Goal: Task Accomplishment & Management: Manage account settings

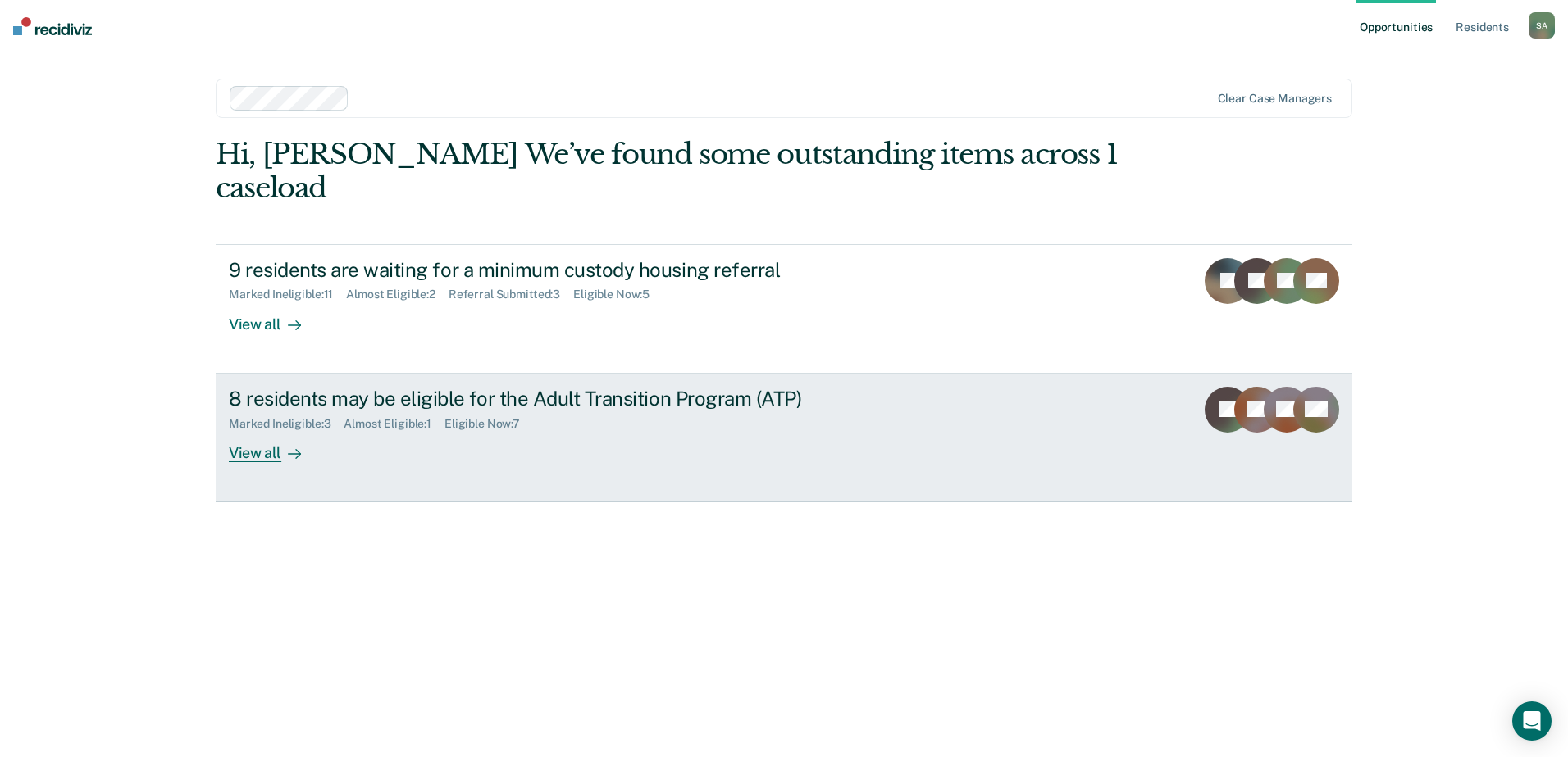
click at [657, 425] on div "8 residents may be eligible for the Adult Transition Program (ATP) Marked Ineli…" at bounding box center [536, 424] width 615 height 76
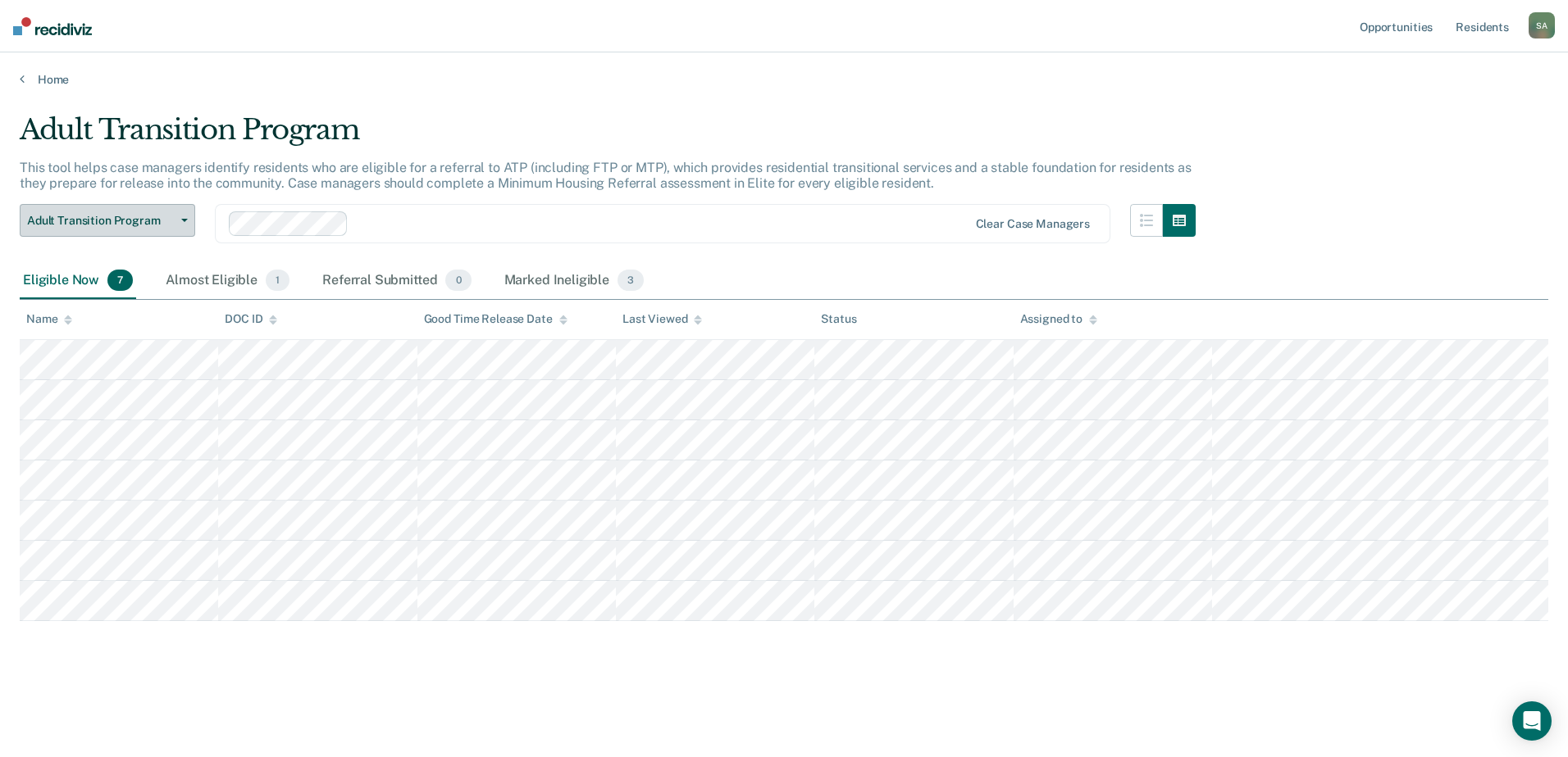
click at [184, 213] on button "Adult Transition Program" at bounding box center [107, 220] width 175 height 33
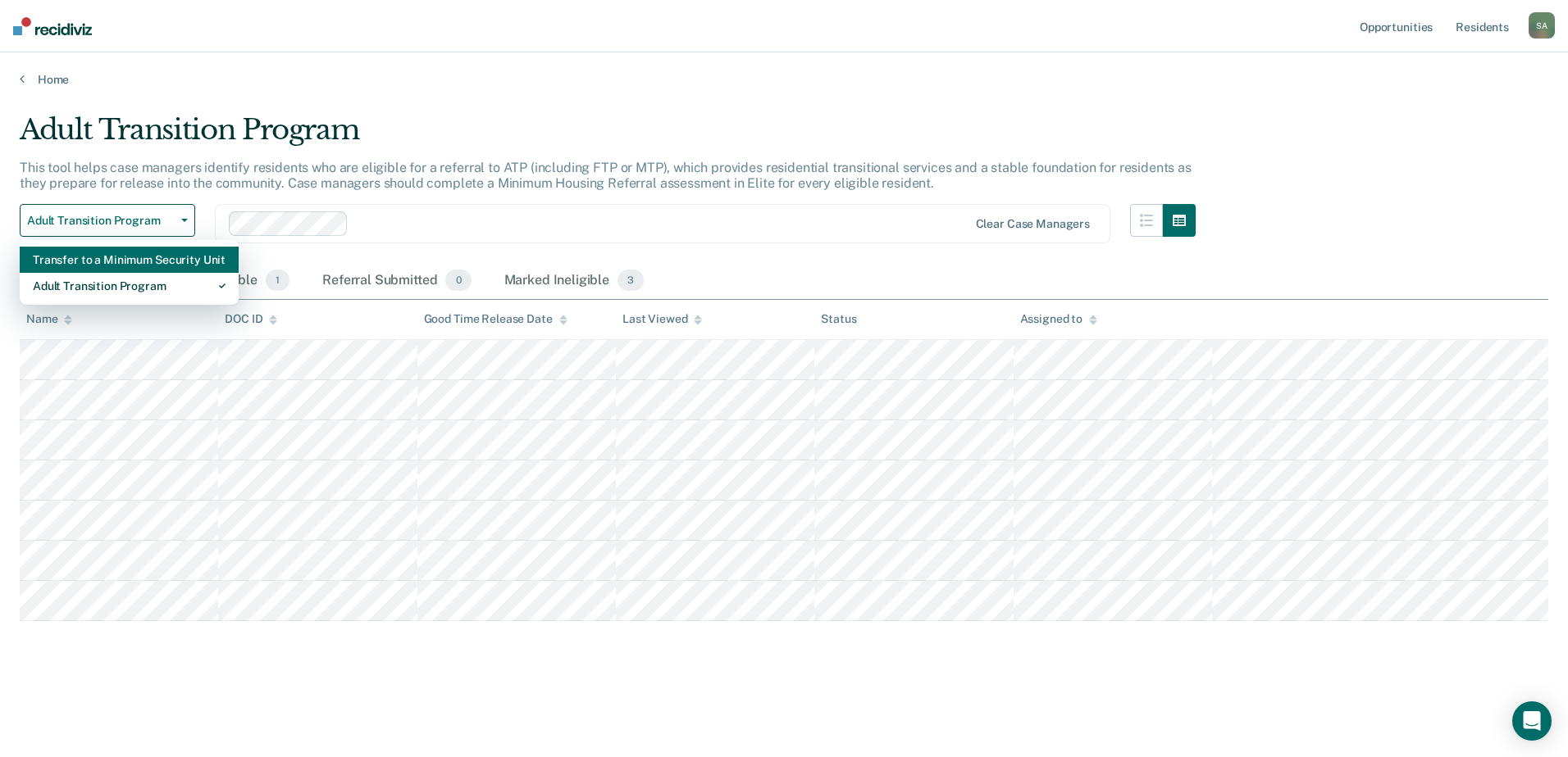
click at [110, 262] on div "Transfer to a Minimum Security Unit" at bounding box center [129, 259] width 193 height 26
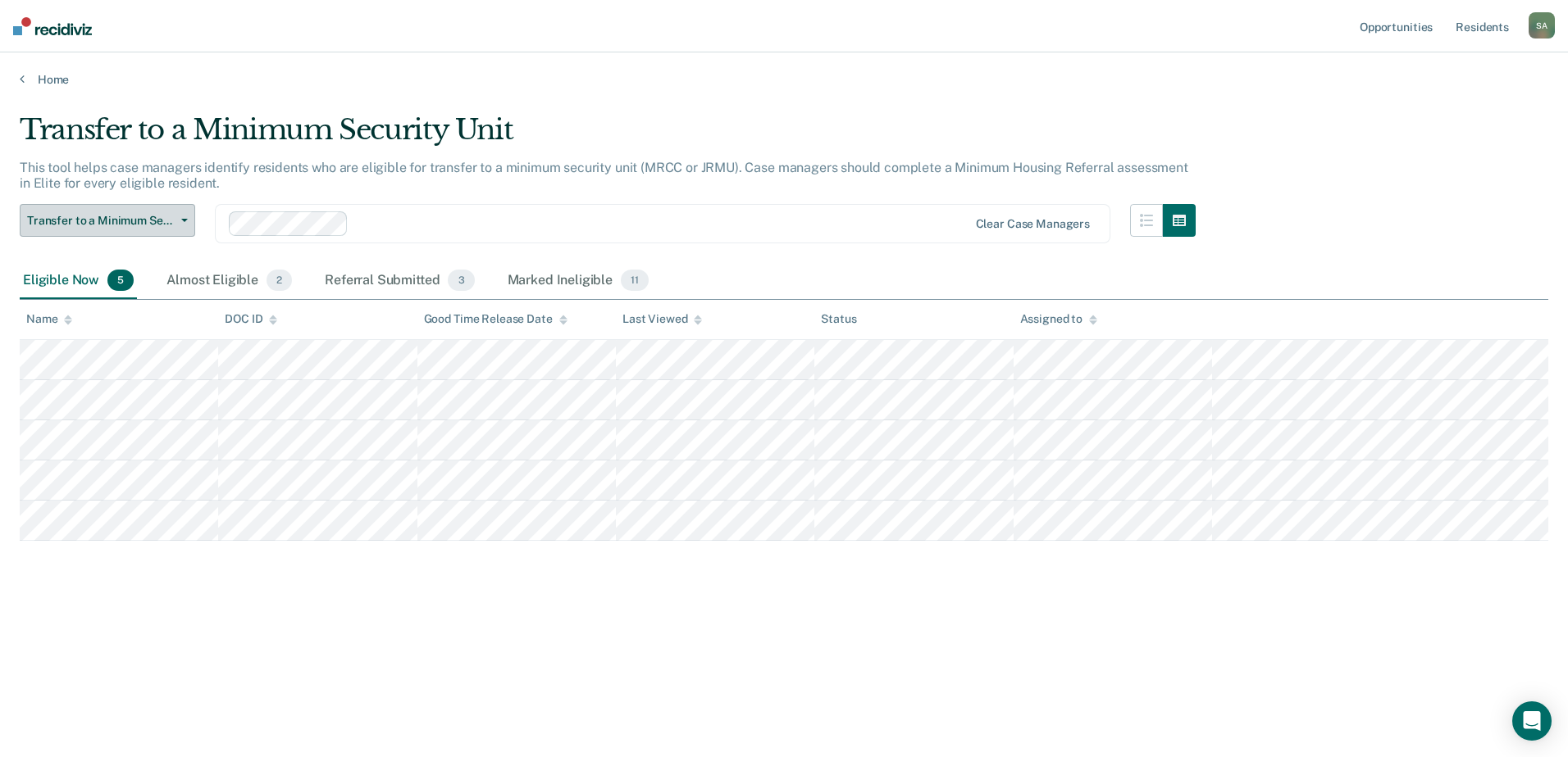
click at [178, 219] on span "button" at bounding box center [181, 221] width 13 height 3
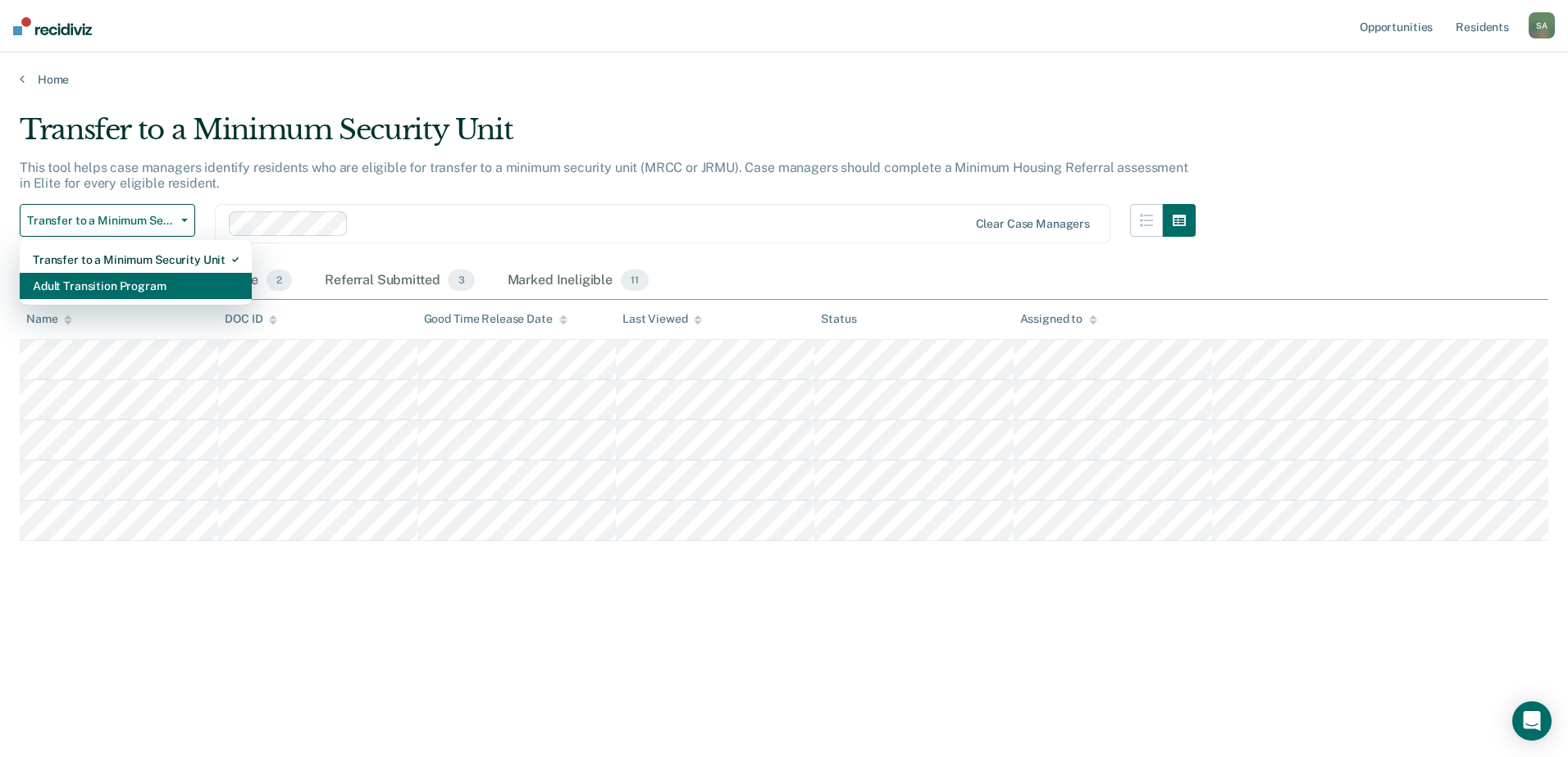
click at [142, 285] on div "Adult Transition Program" at bounding box center [136, 285] width 206 height 26
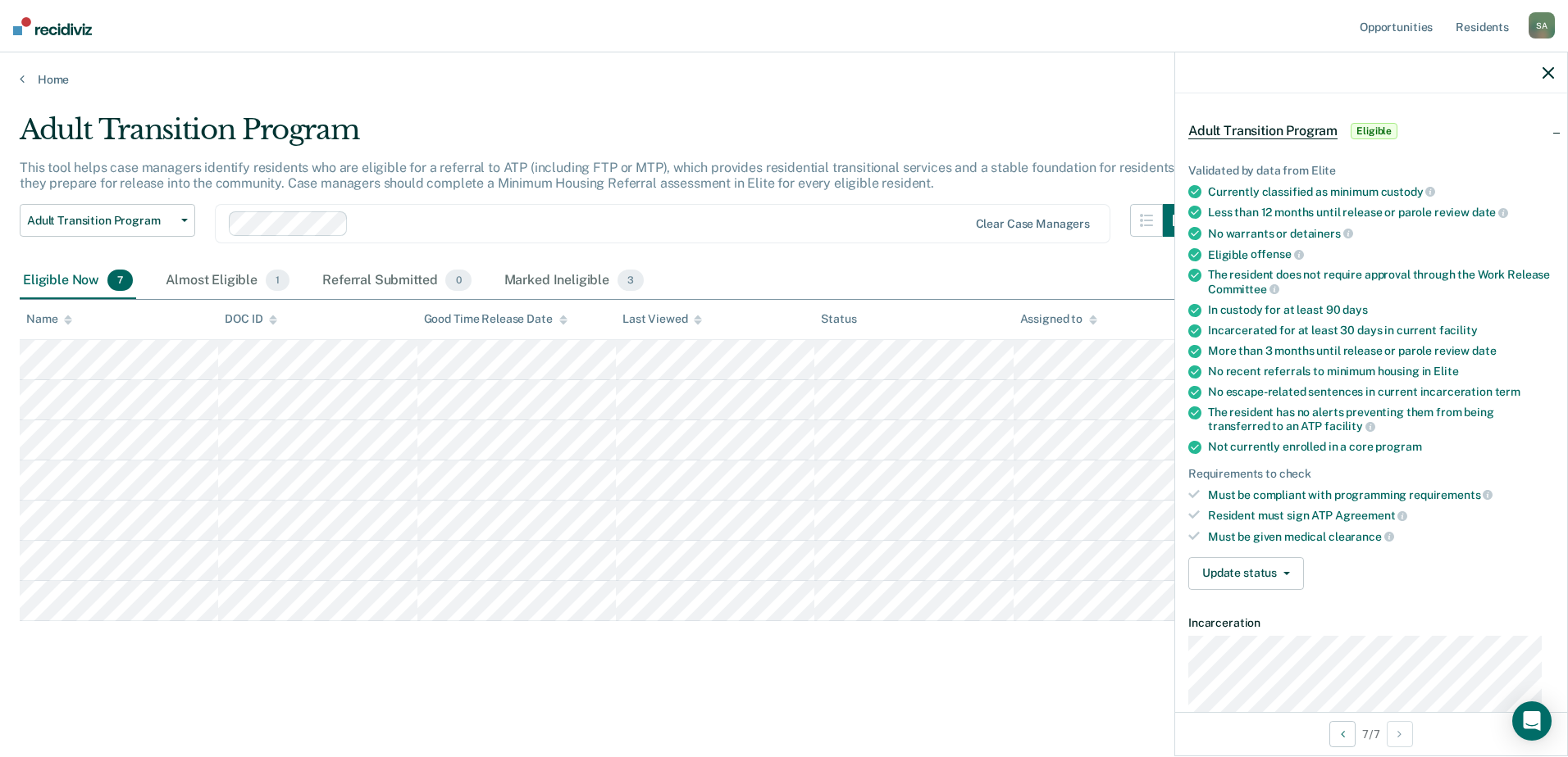
scroll to position [82, 0]
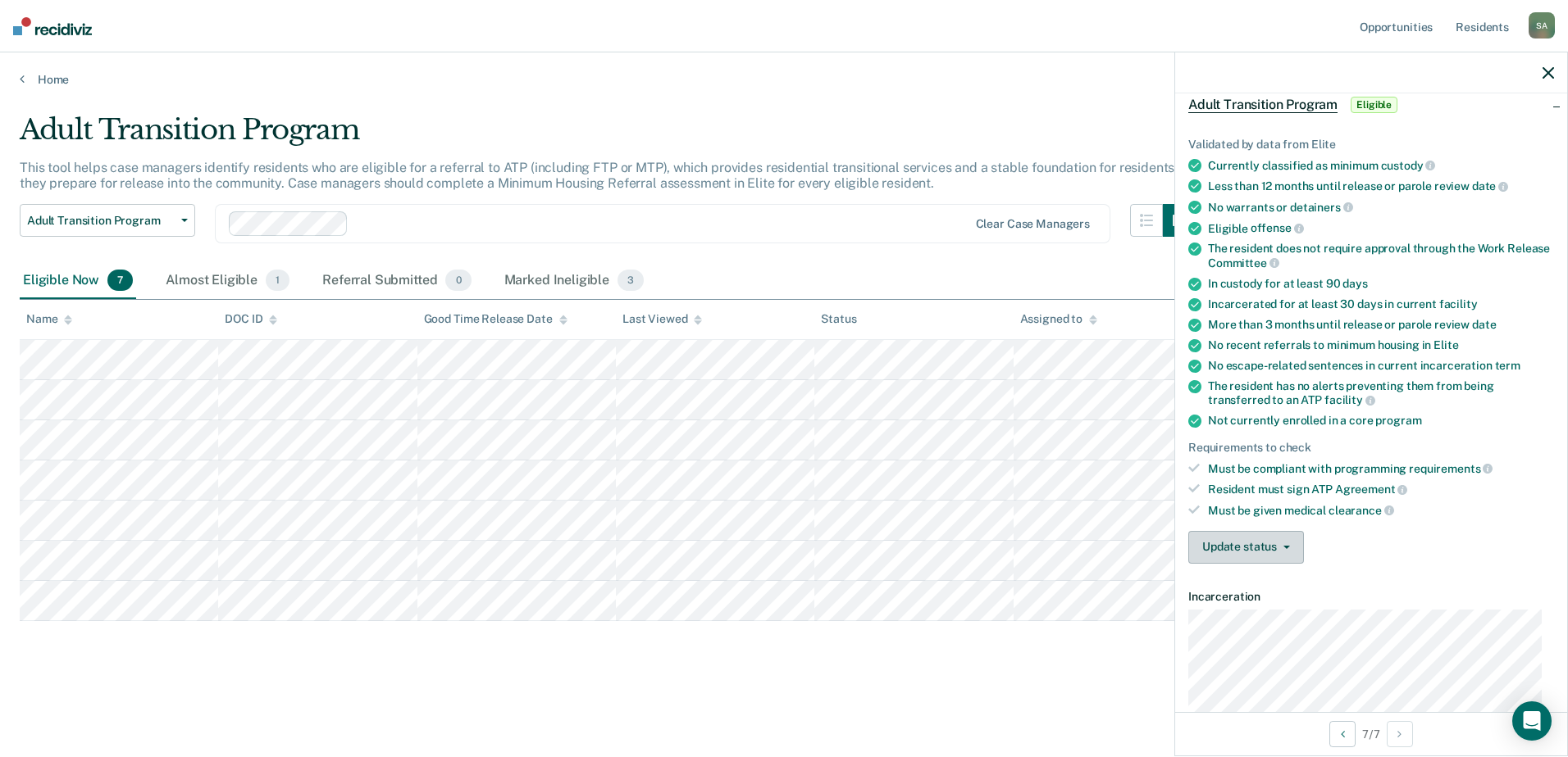
click at [1282, 554] on button "Update status" at bounding box center [1246, 547] width 116 height 33
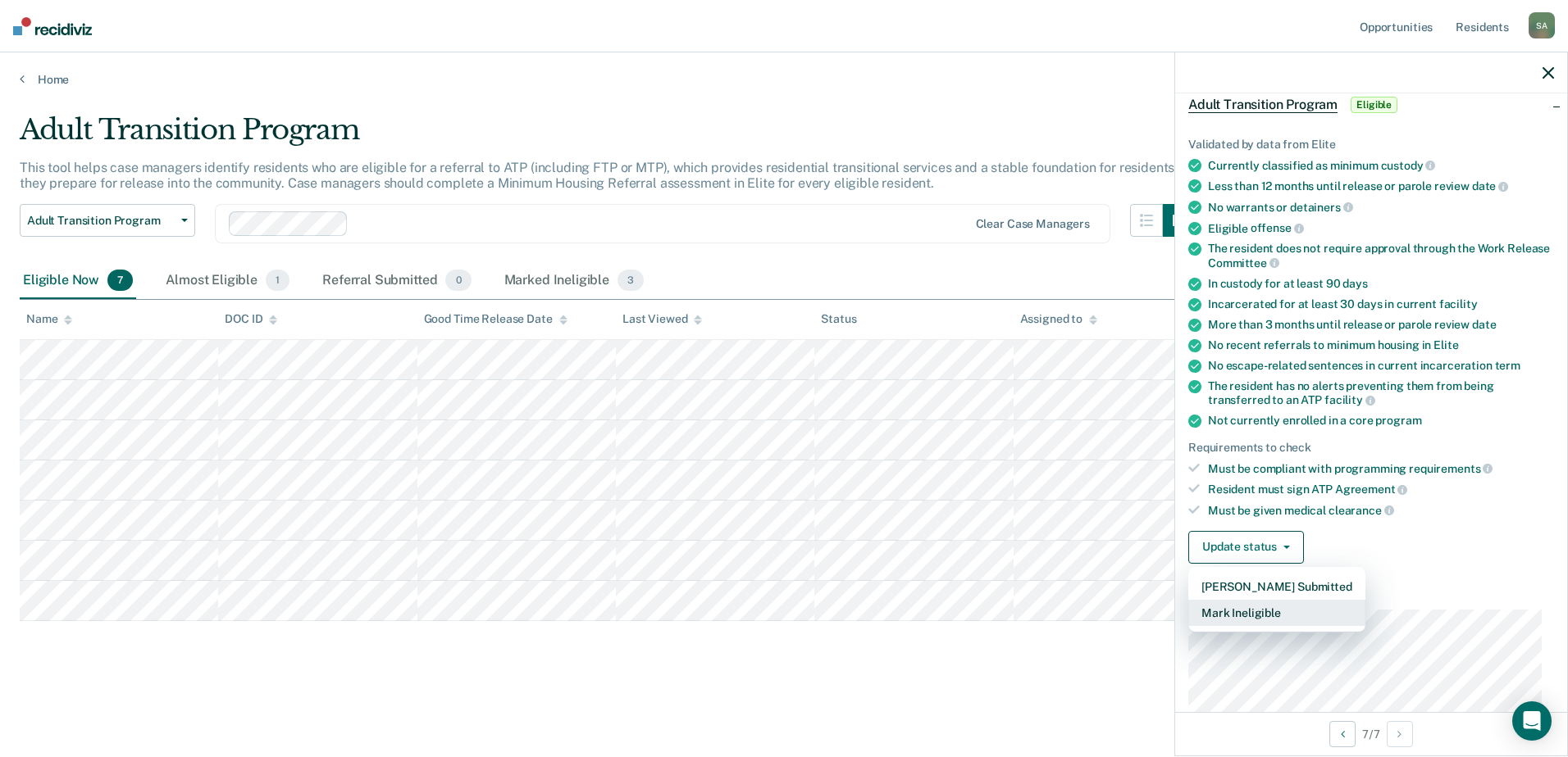
click at [1270, 613] on button "Mark Ineligible" at bounding box center [1276, 613] width 177 height 26
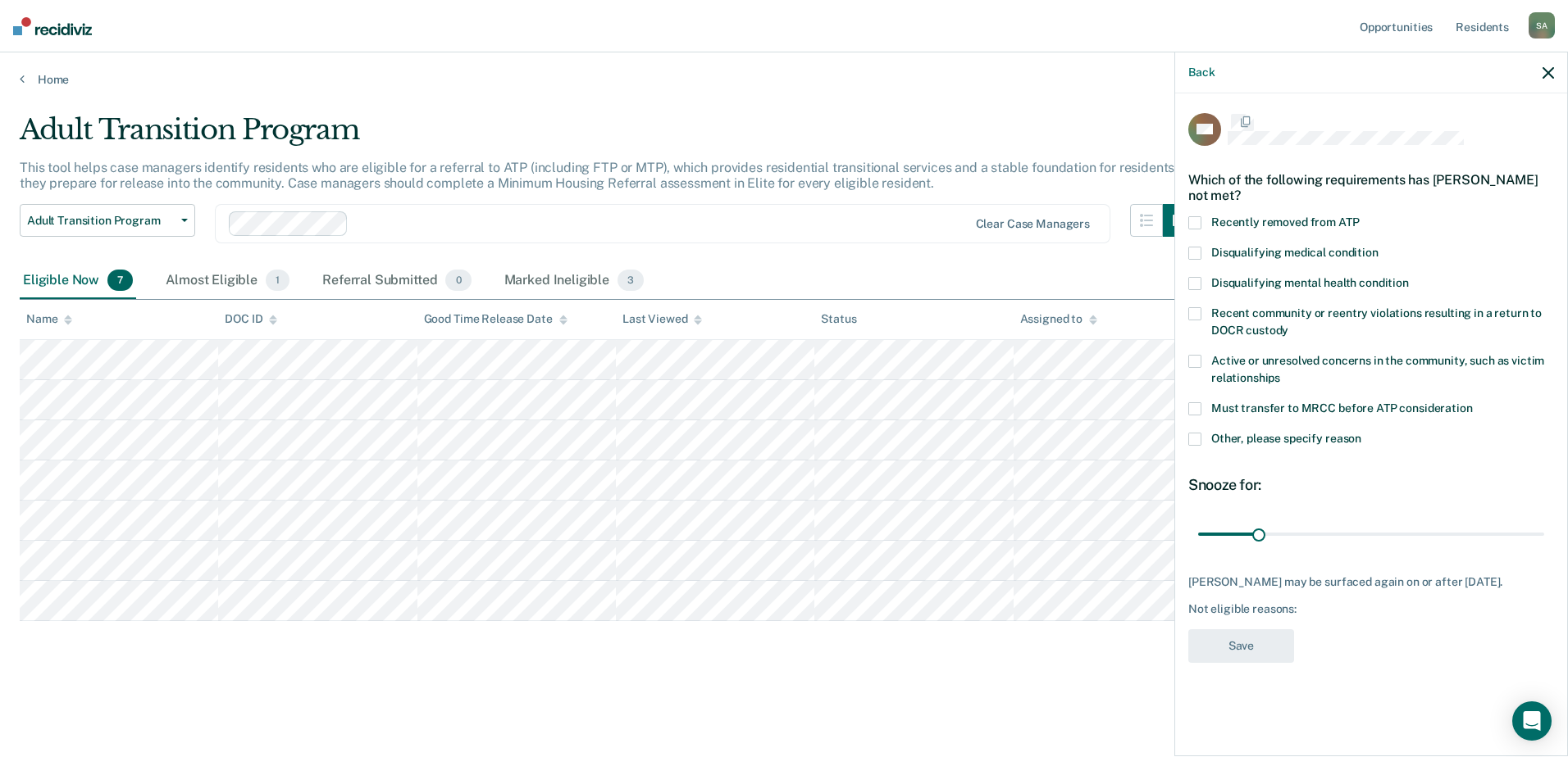
scroll to position [0, 0]
click at [1197, 439] on span at bounding box center [1194, 440] width 13 height 13
click at [1361, 434] on input "Other, please specify reason" at bounding box center [1361, 434] width 0 height 0
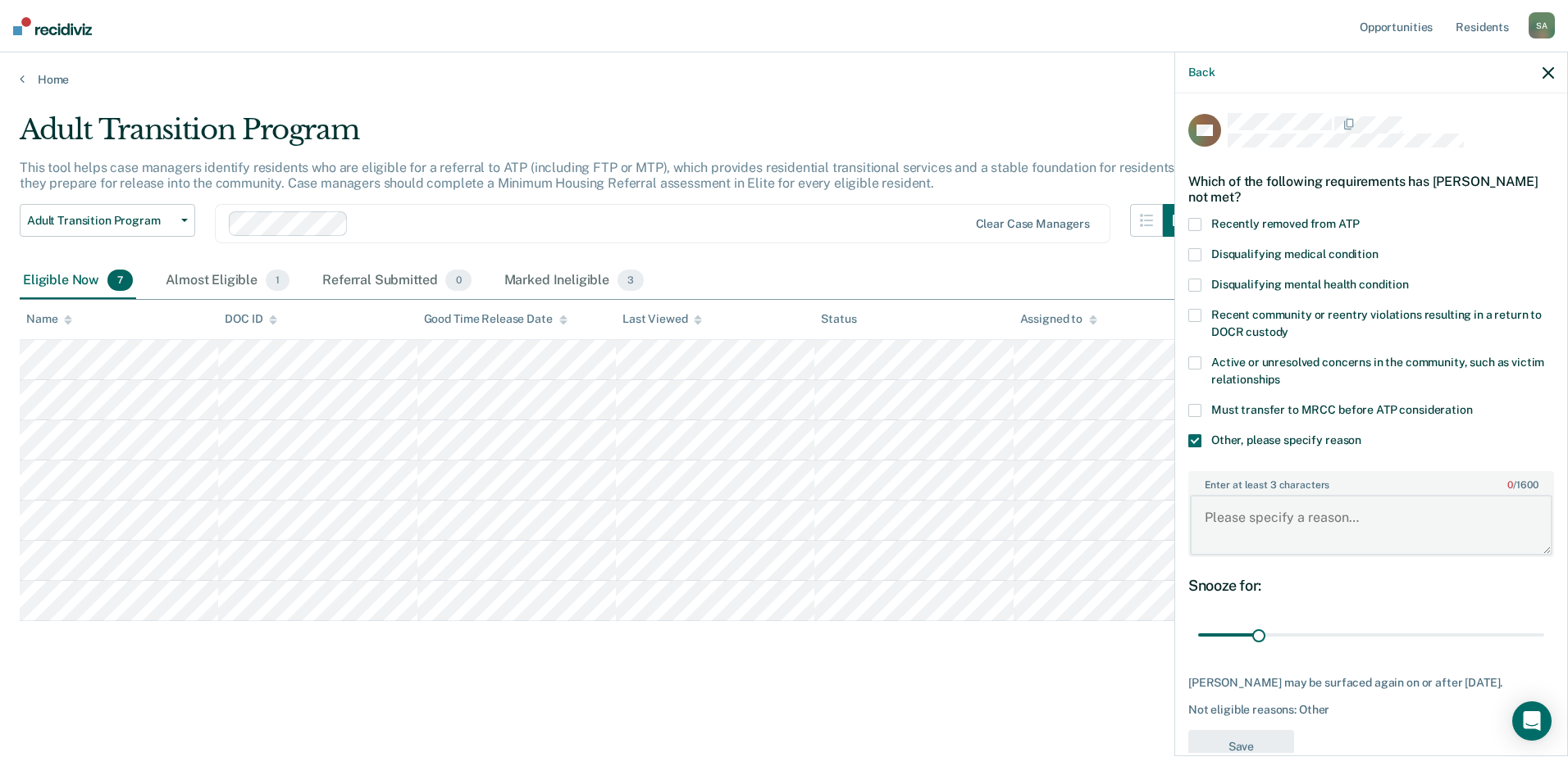
click at [1270, 540] on textarea "Enter at least 3 characters 0 / 1600" at bounding box center [1371, 525] width 362 height 60
type textarea "Treatment"
drag, startPoint x: 1253, startPoint y: 638, endPoint x: 1310, endPoint y: 661, distance: 61.5
click at [1310, 650] on input "range" at bounding box center [1371, 636] width 346 height 29
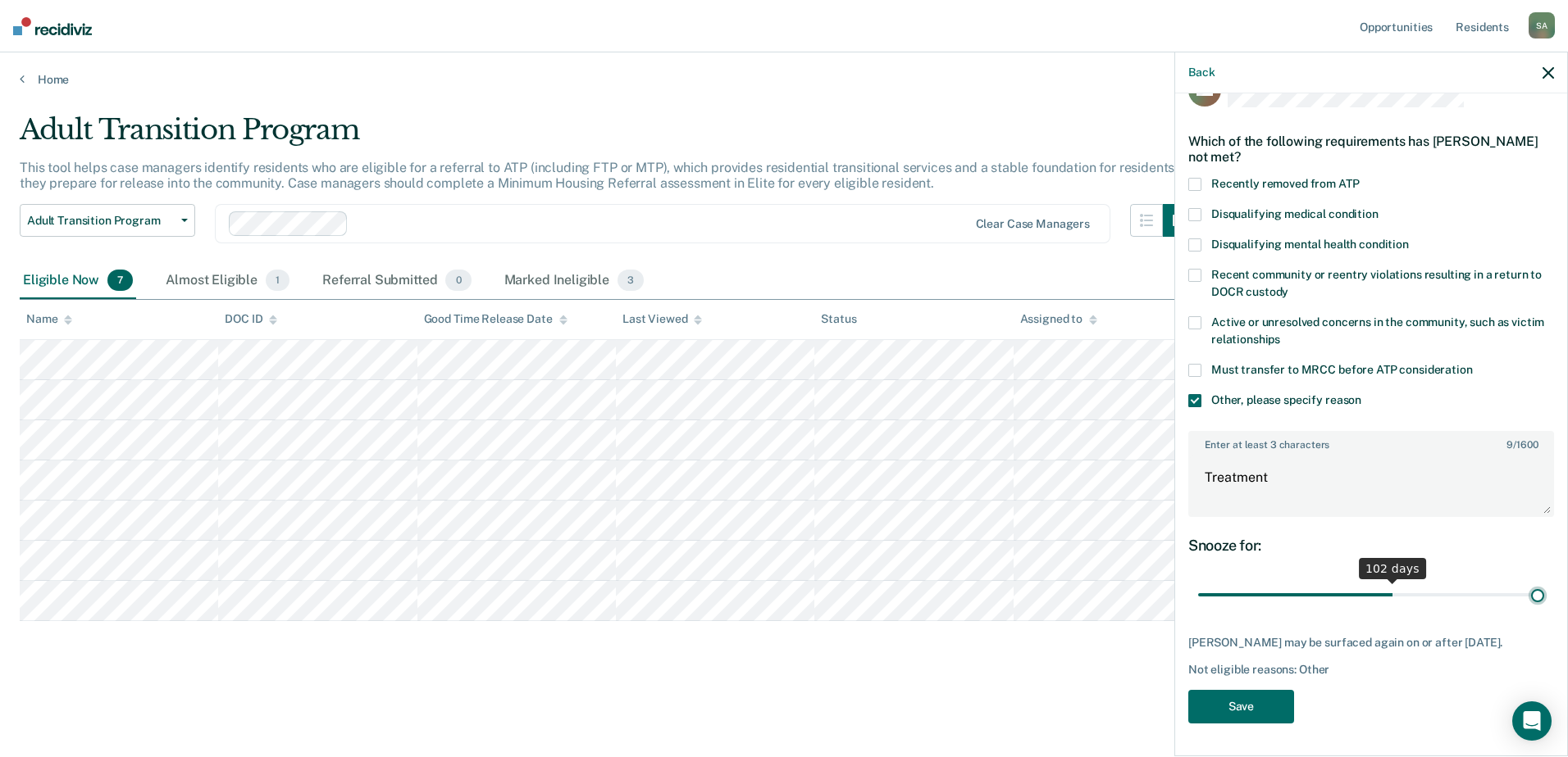
scroll to position [38, 0]
drag, startPoint x: 1316, startPoint y: 584, endPoint x: 1569, endPoint y: 569, distance: 253.4
click at [1544, 583] on input "range" at bounding box center [1371, 597] width 346 height 29
click at [1381, 596] on input "range" at bounding box center [1371, 596] width 346 height 29
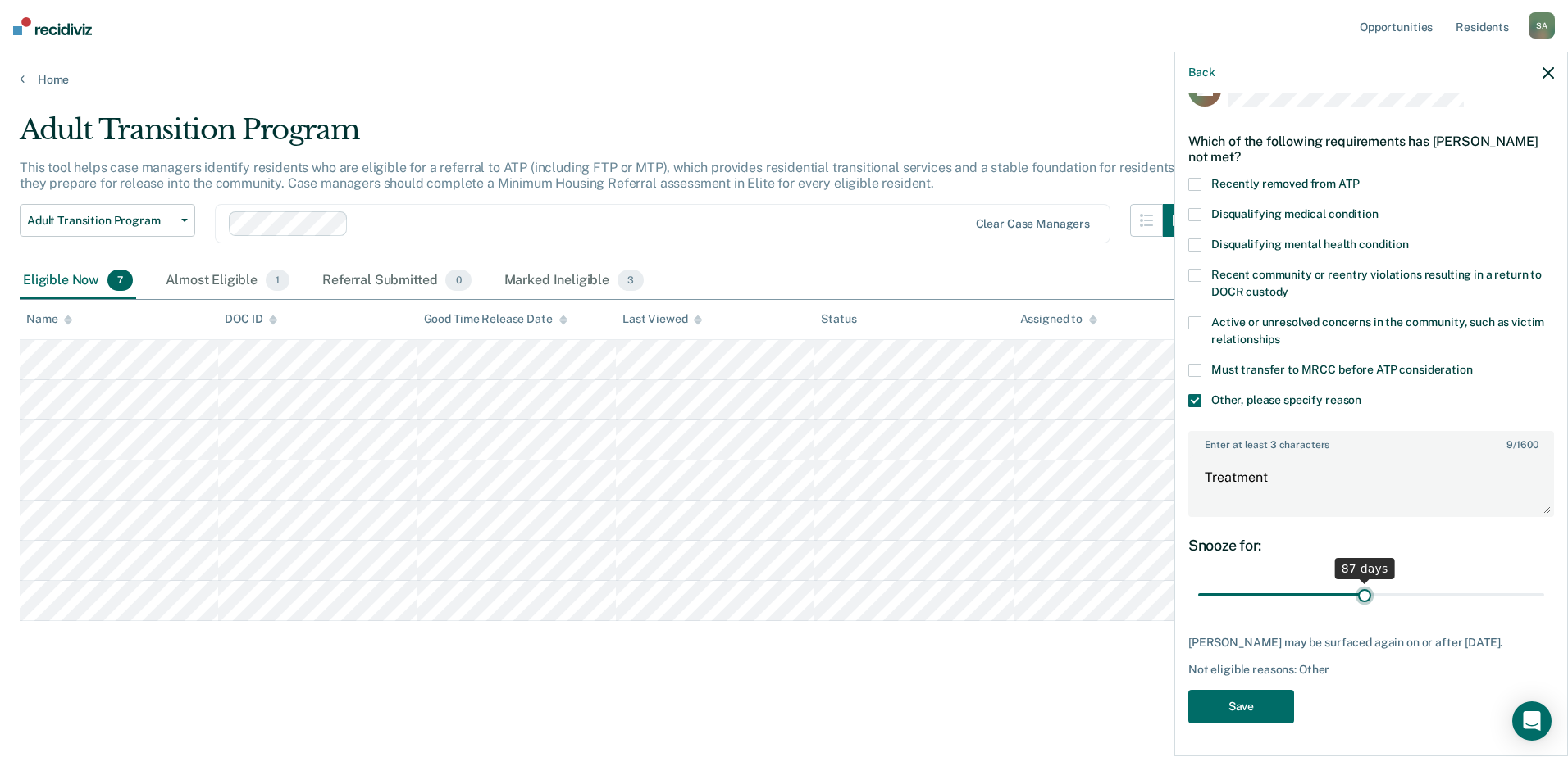
drag, startPoint x: 1378, startPoint y: 581, endPoint x: 1359, endPoint y: 583, distance: 19.1
type input "87"
click at [1359, 583] on input "range" at bounding box center [1371, 596] width 346 height 29
click at [1270, 704] on button "Save" at bounding box center [1241, 707] width 105 height 34
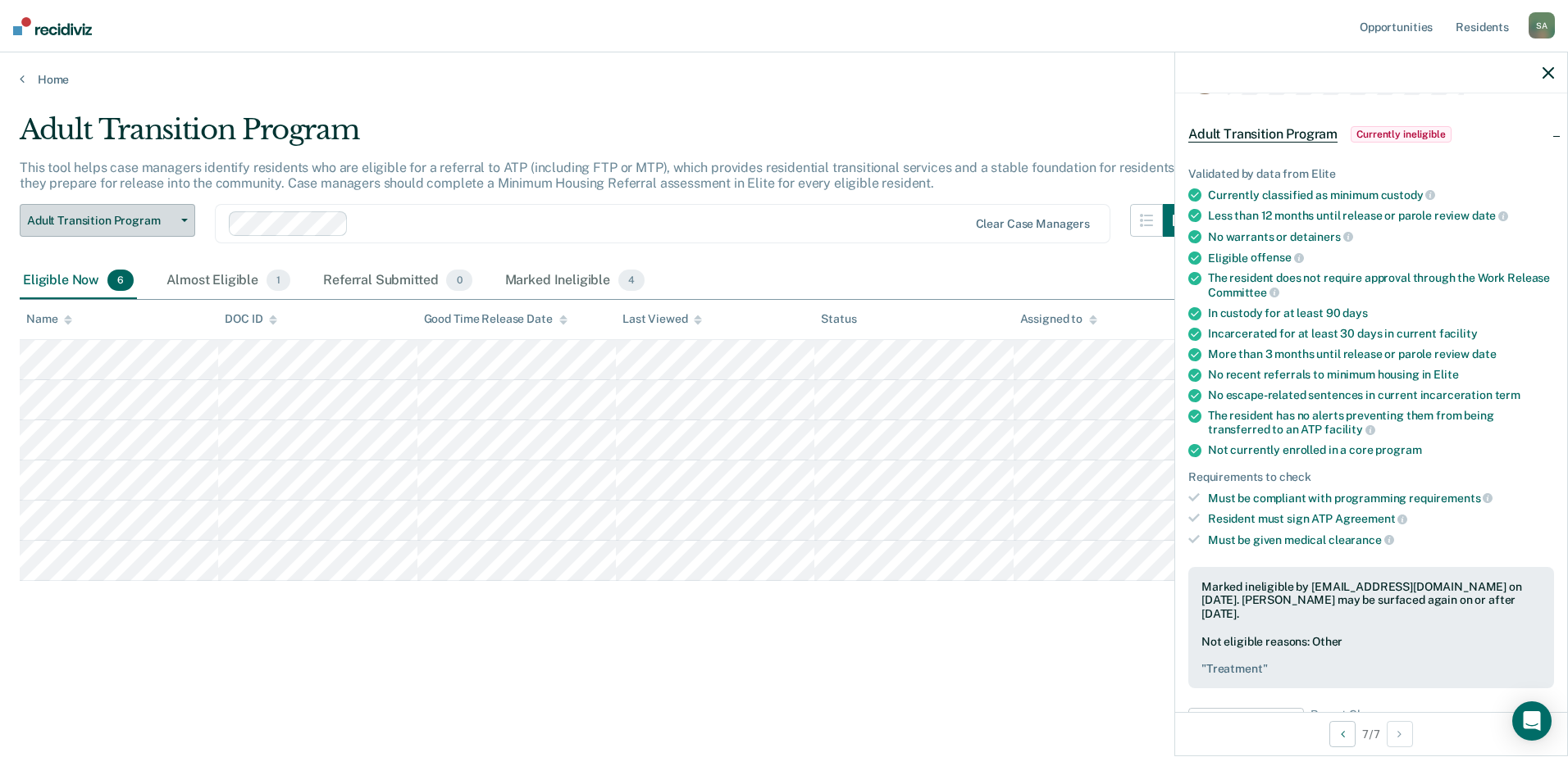
click at [185, 223] on button "Adult Transition Program" at bounding box center [107, 220] width 175 height 33
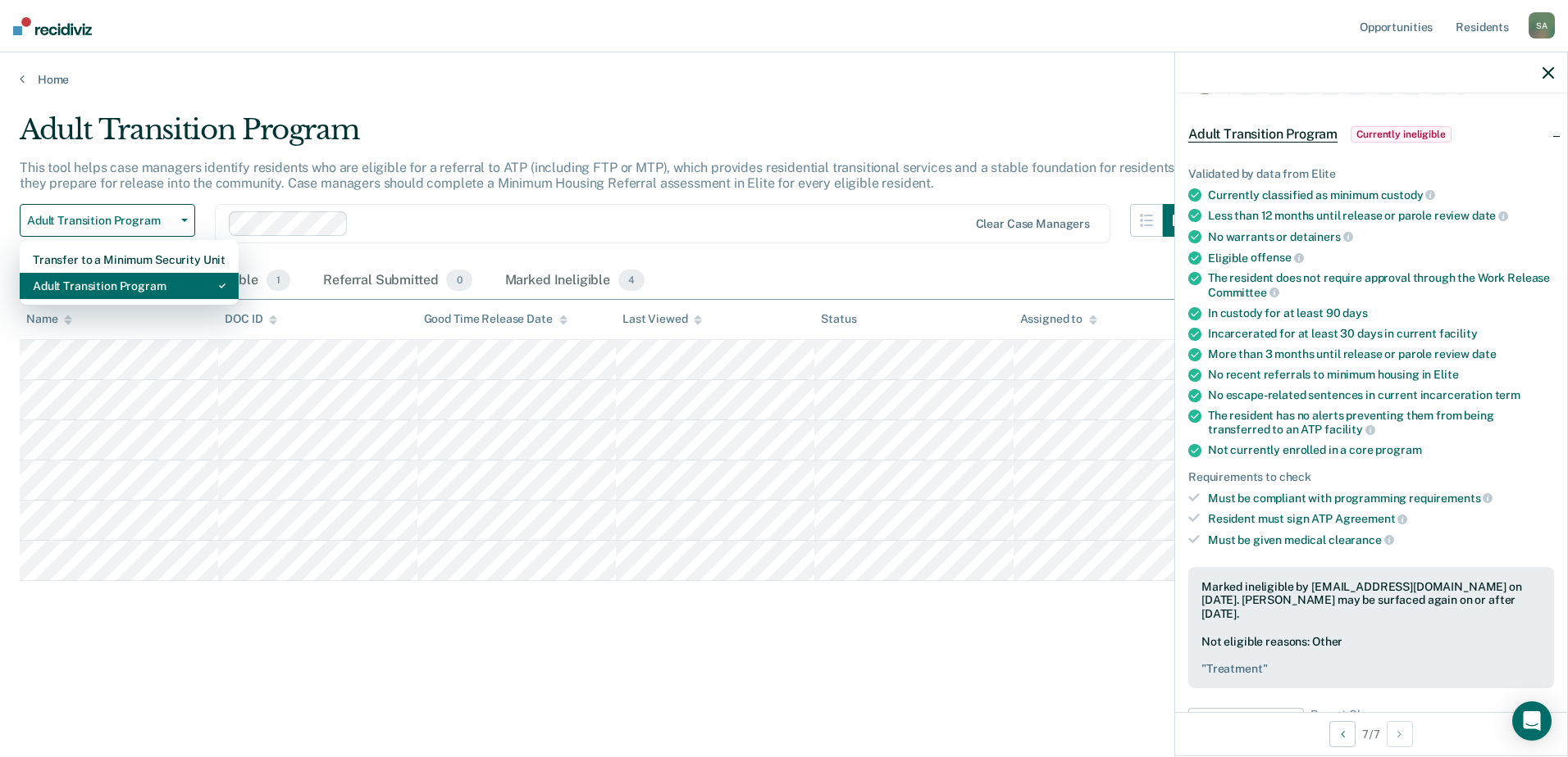
click at [137, 285] on div "Adult Transition Program" at bounding box center [129, 285] width 193 height 26
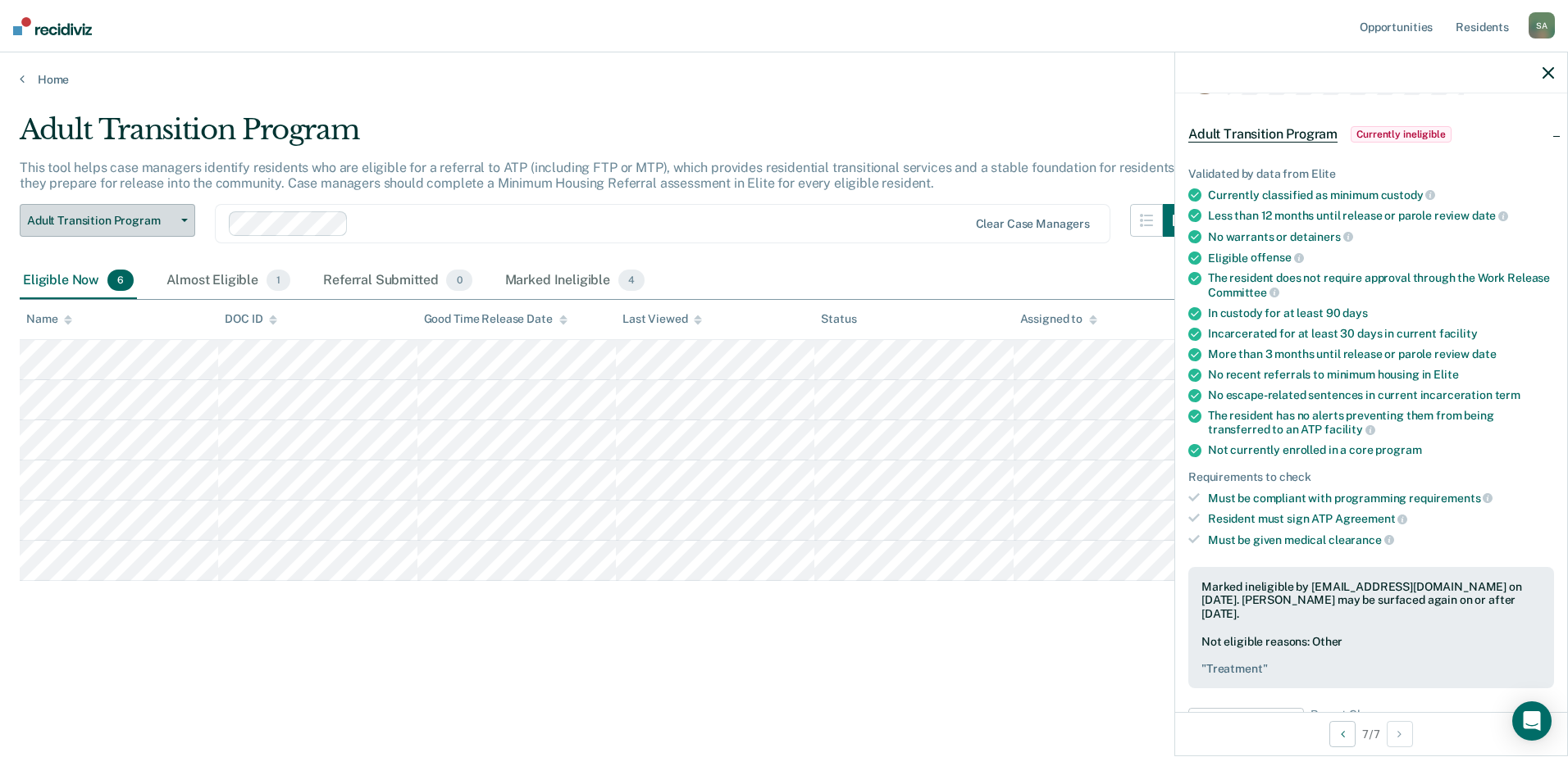
click at [186, 221] on icon "button" at bounding box center [184, 221] width 7 height 3
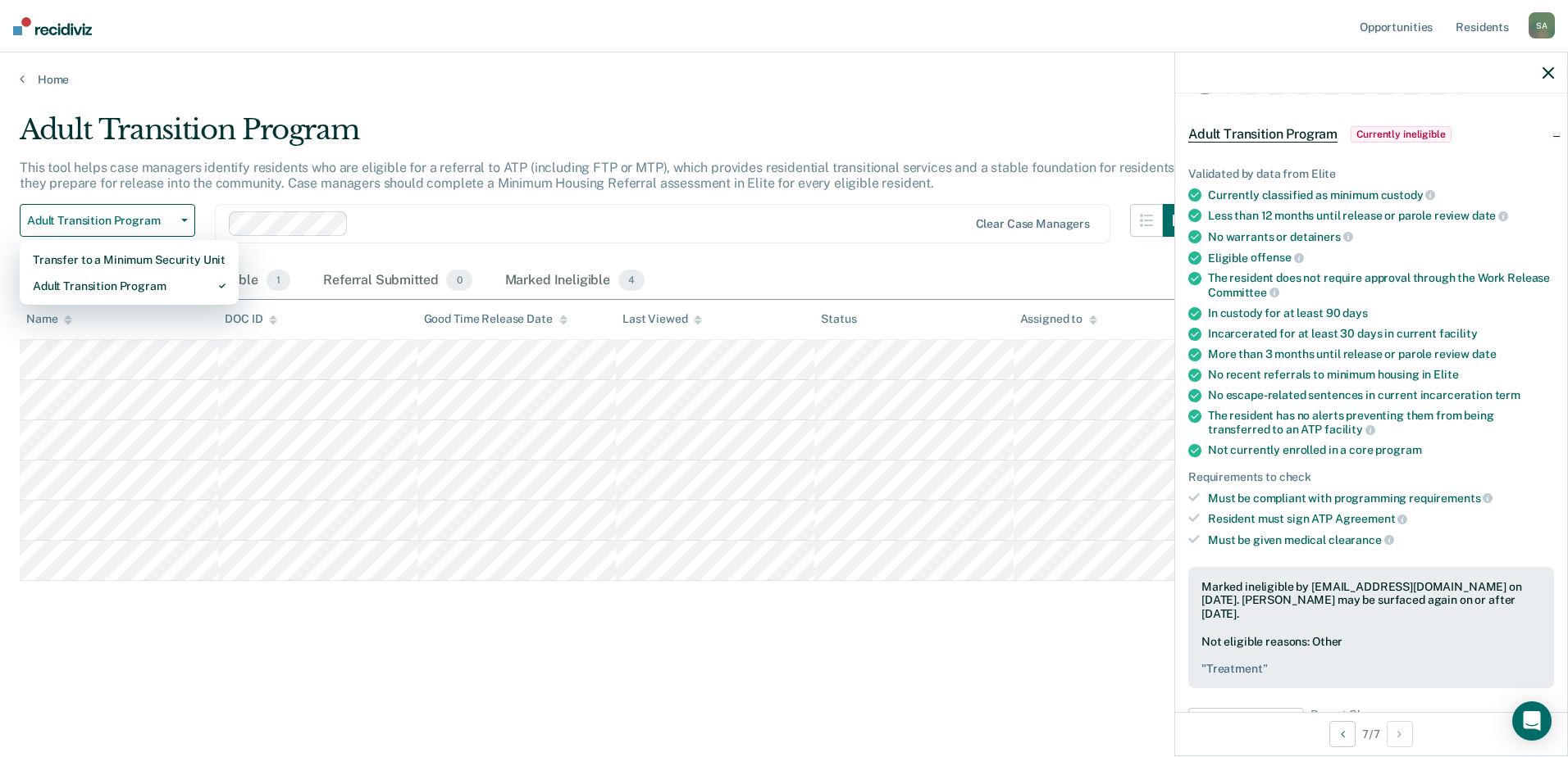
click at [547, 103] on main "Adult Transition Program This tool helps case managers identify residents who a…" at bounding box center [784, 419] width 1568 height 665
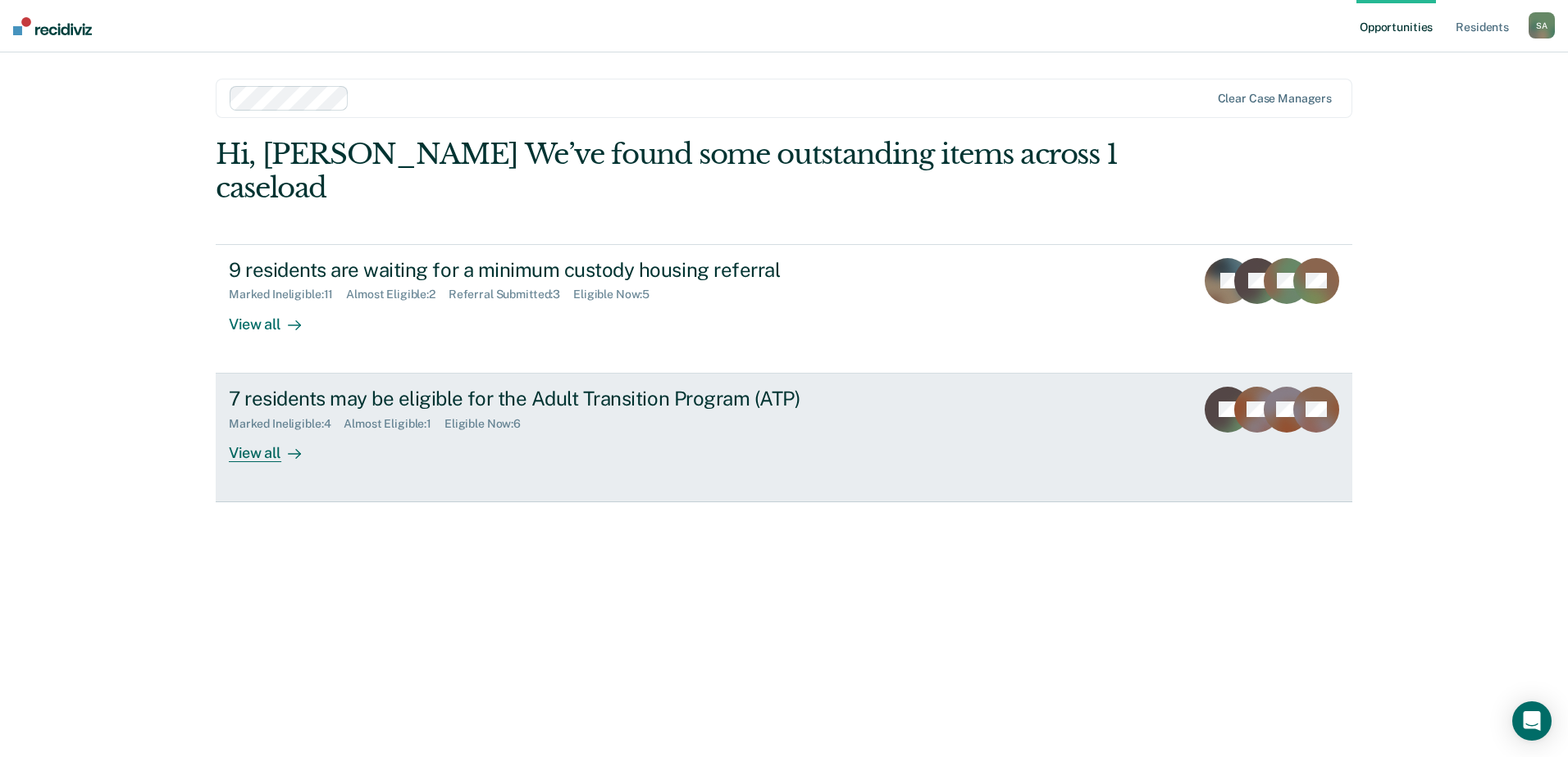
click at [867, 424] on link "7 residents may be eligible for the Adult Transition Program (ATP) Marked Ineli…" at bounding box center [784, 438] width 1136 height 128
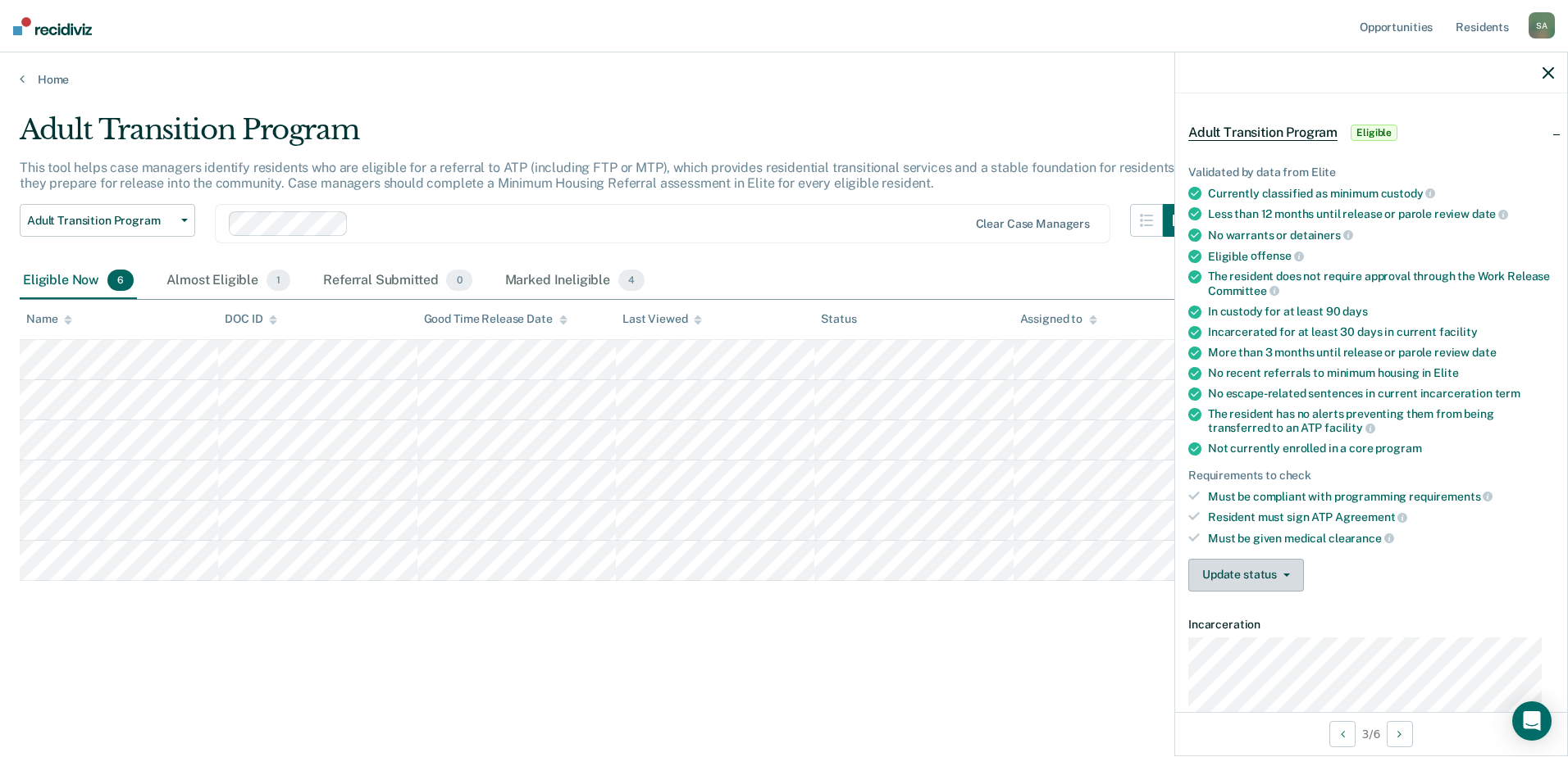
scroll to position [82, 0]
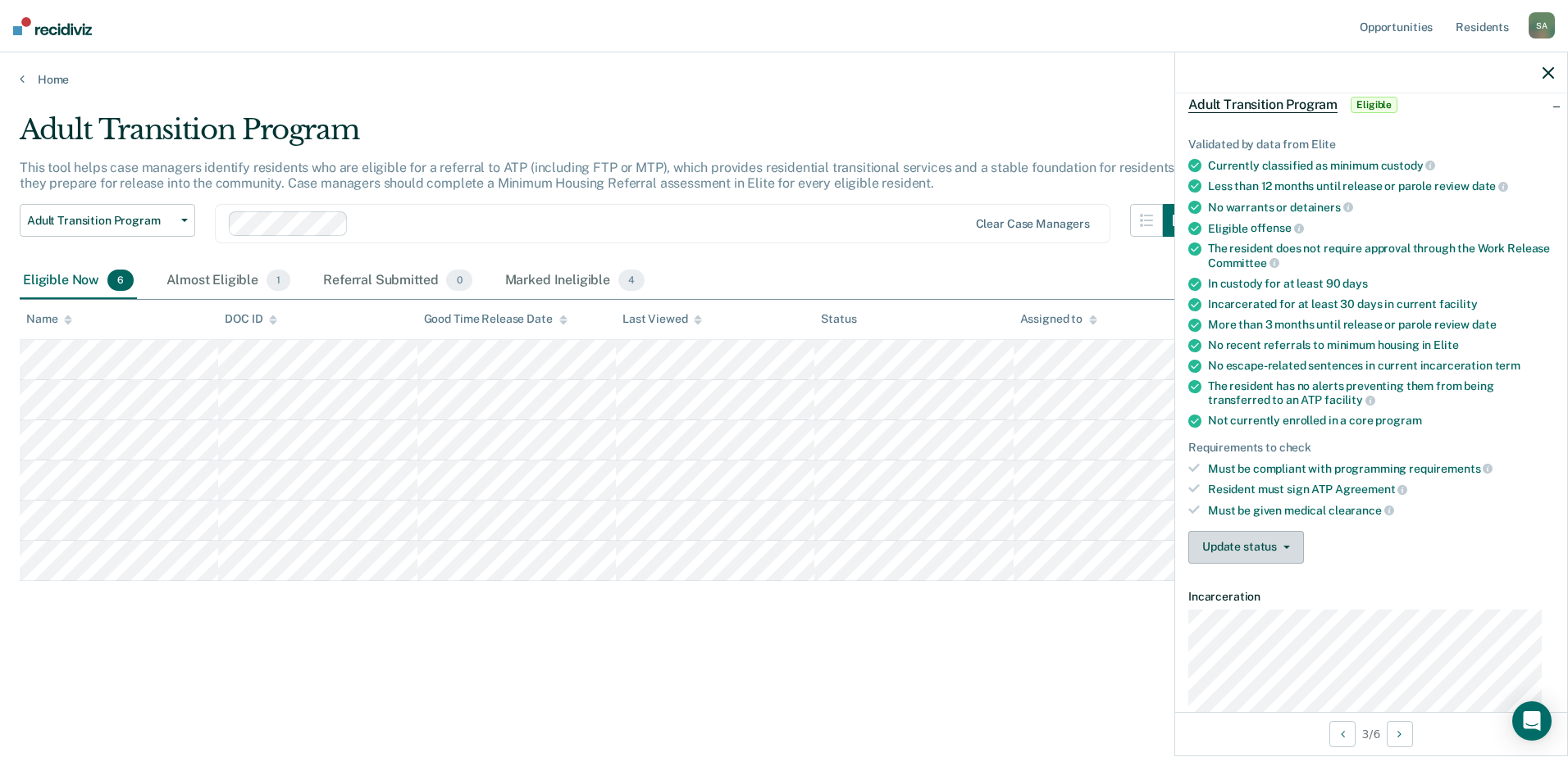
click at [1280, 537] on button "Update status" at bounding box center [1246, 547] width 116 height 33
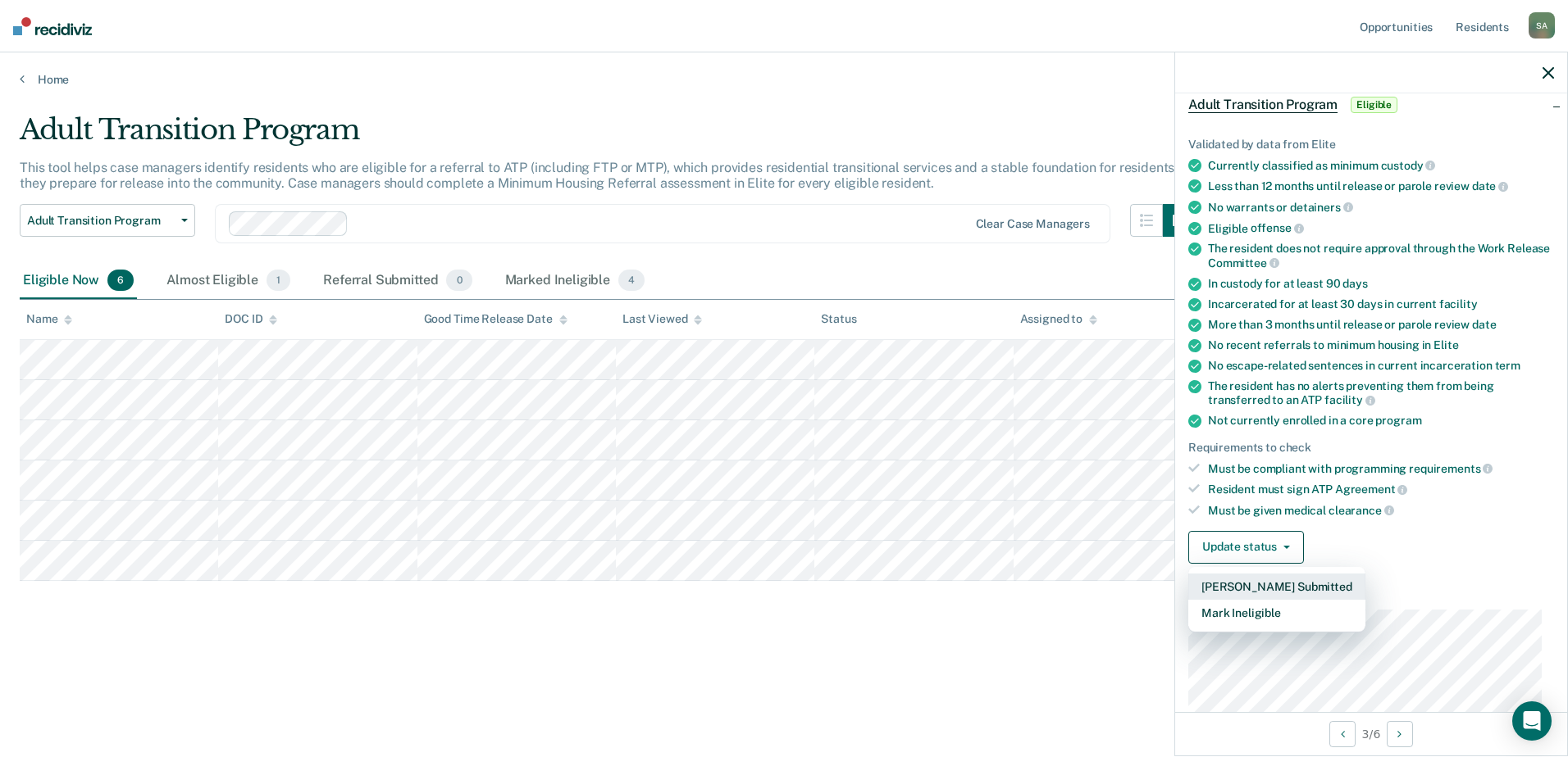
click at [1309, 588] on button "[PERSON_NAME] Submitted" at bounding box center [1276, 586] width 177 height 26
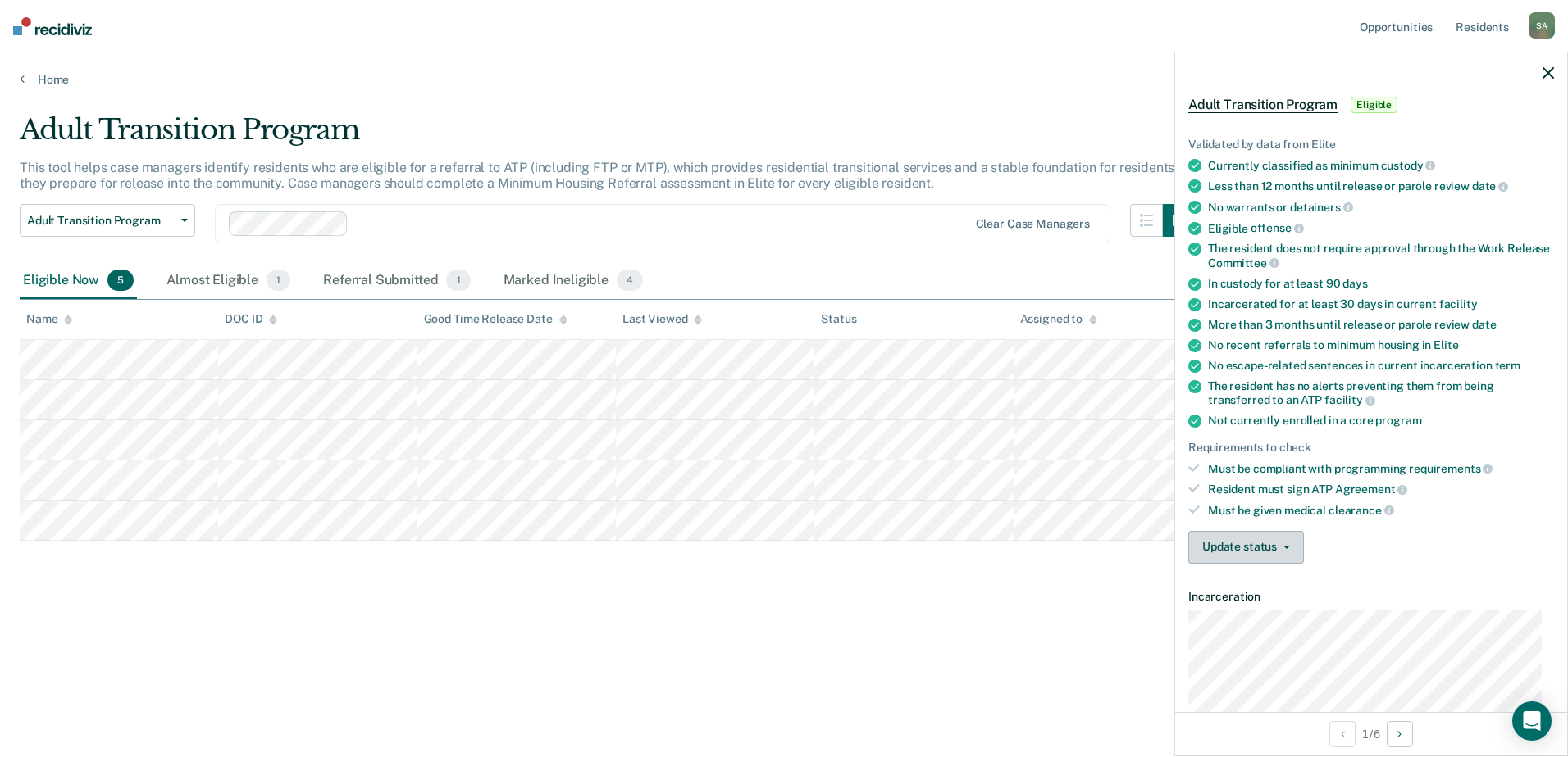
click at [1263, 545] on button "Update status" at bounding box center [1246, 547] width 116 height 33
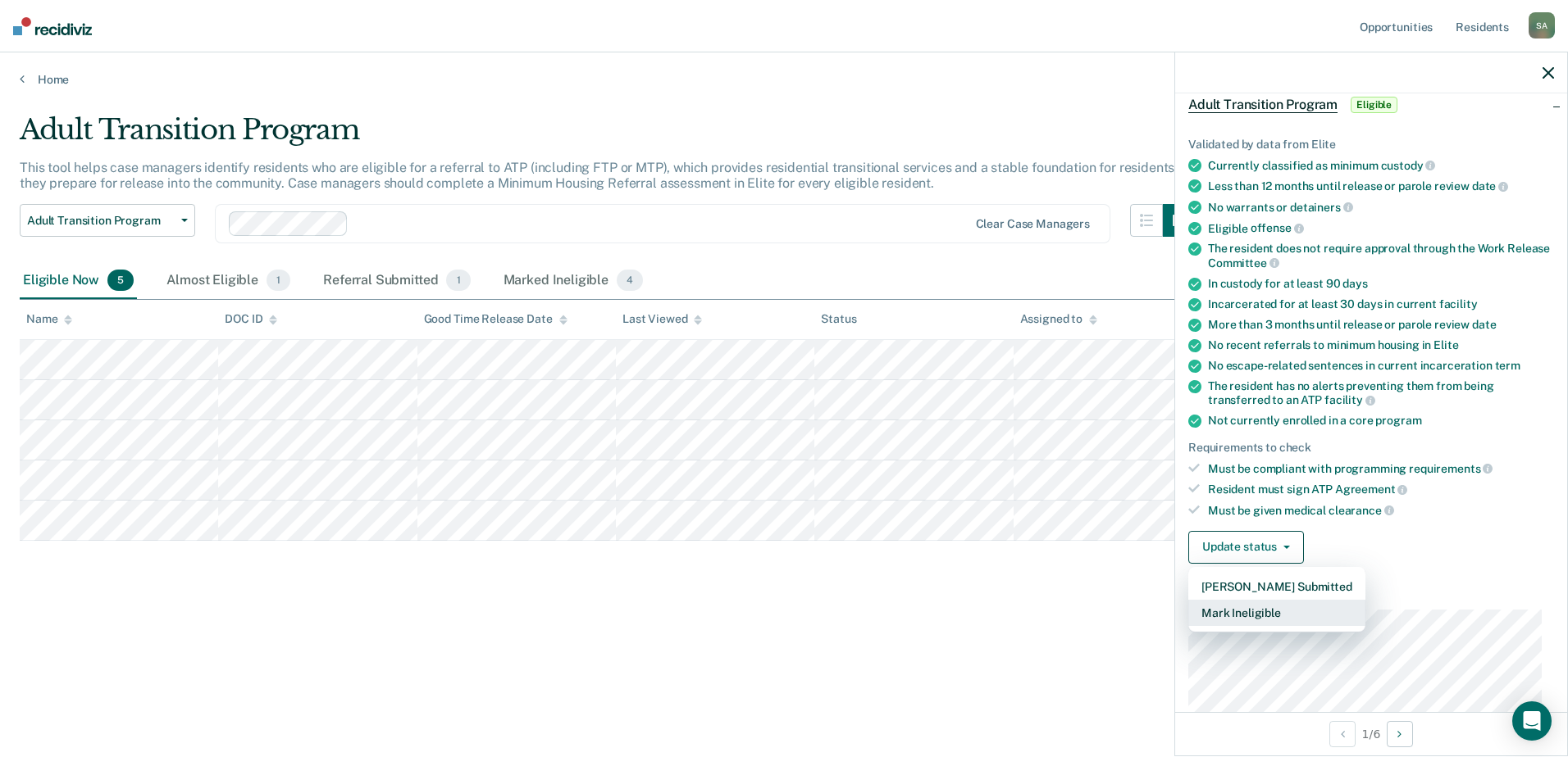
click at [1269, 618] on button "Mark Ineligible" at bounding box center [1276, 613] width 177 height 26
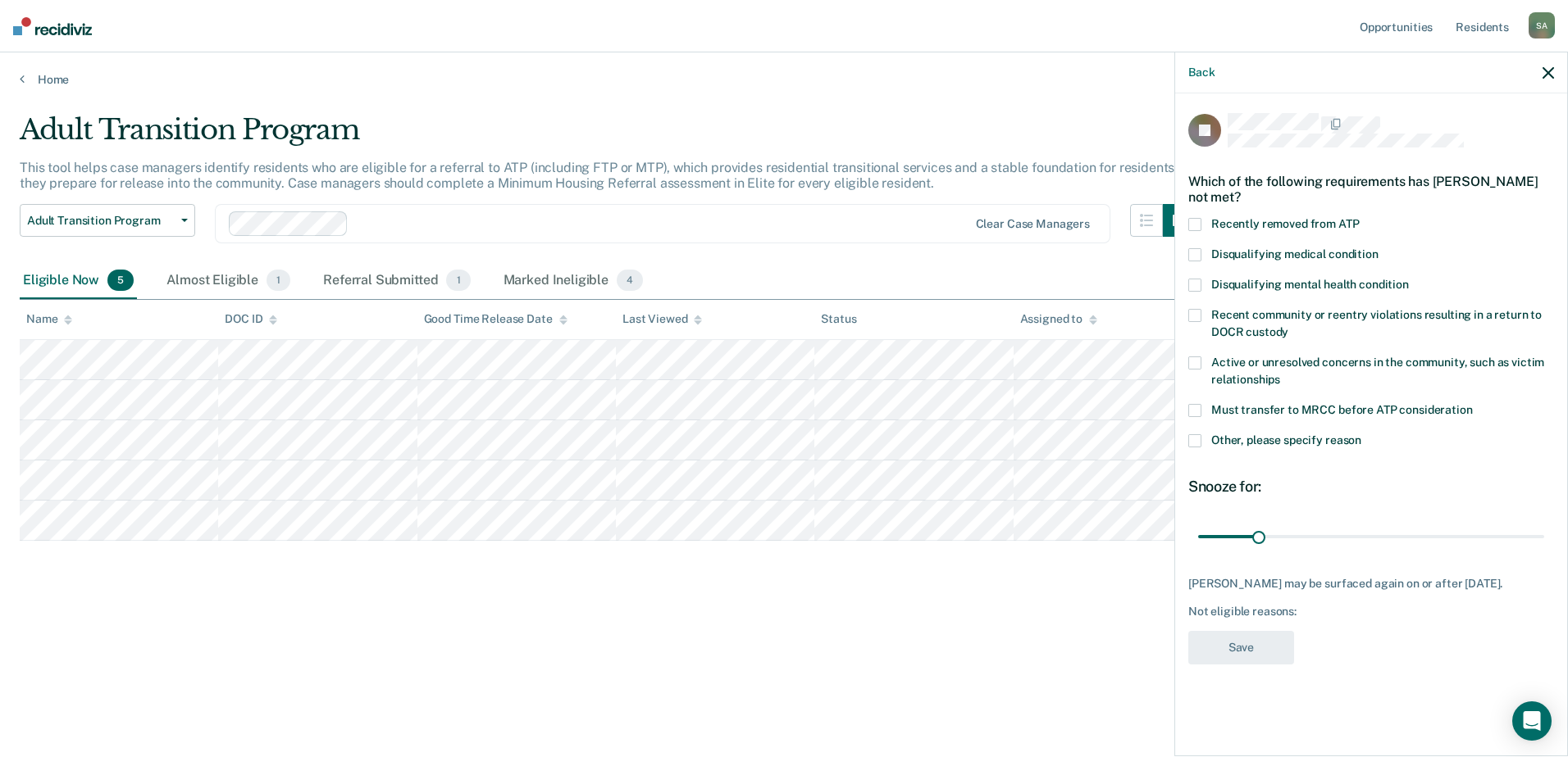
click at [1193, 438] on span at bounding box center [1194, 440] width 13 height 13
click at [1361, 434] on input "Other, please specify reason" at bounding box center [1361, 434] width 0 height 0
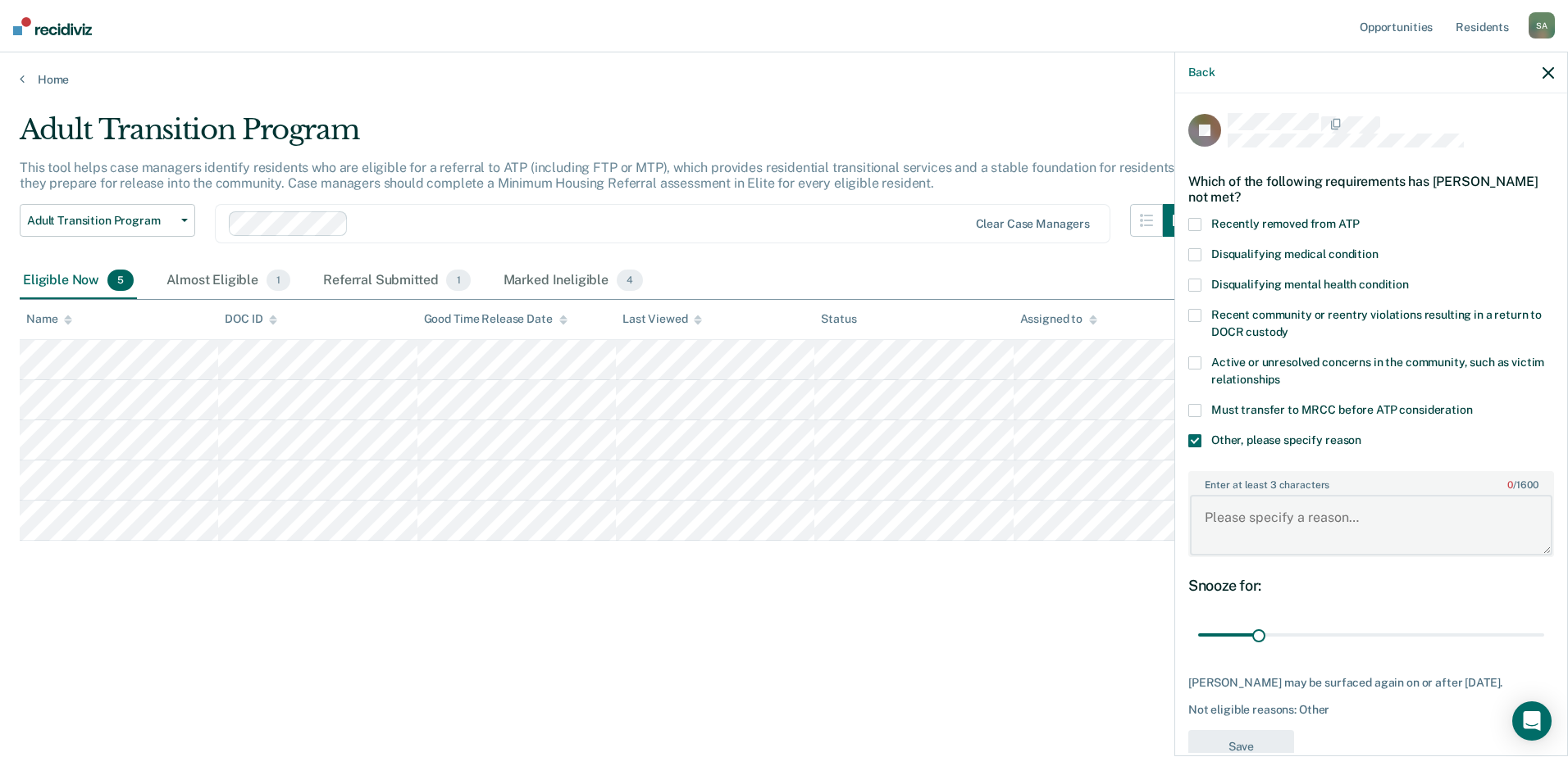
click at [1276, 517] on textarea "Enter at least 3 characters 0 / 1600" at bounding box center [1371, 525] width 362 height 60
type textarea "Behavioral"
drag, startPoint x: 1258, startPoint y: 636, endPoint x: 1359, endPoint y: 629, distance: 101.2
type input "87"
click at [1359, 629] on input "range" at bounding box center [1371, 636] width 346 height 29
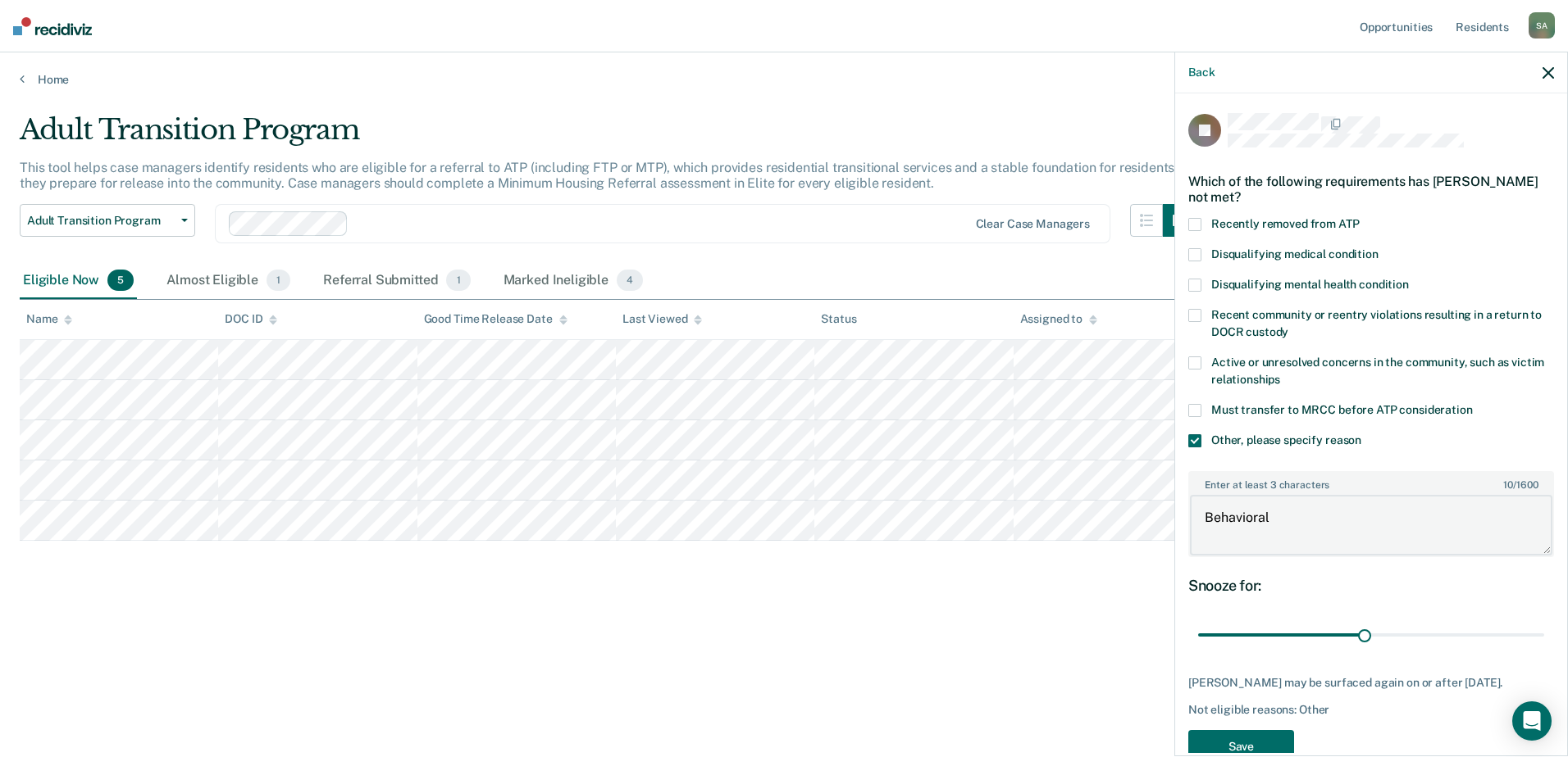
click at [1288, 517] on textarea "Behavioral" at bounding box center [1371, 525] width 362 height 60
type textarea "Behavioral. Will look at him again [DATE]"
click at [1266, 740] on button "Save" at bounding box center [1241, 748] width 105 height 34
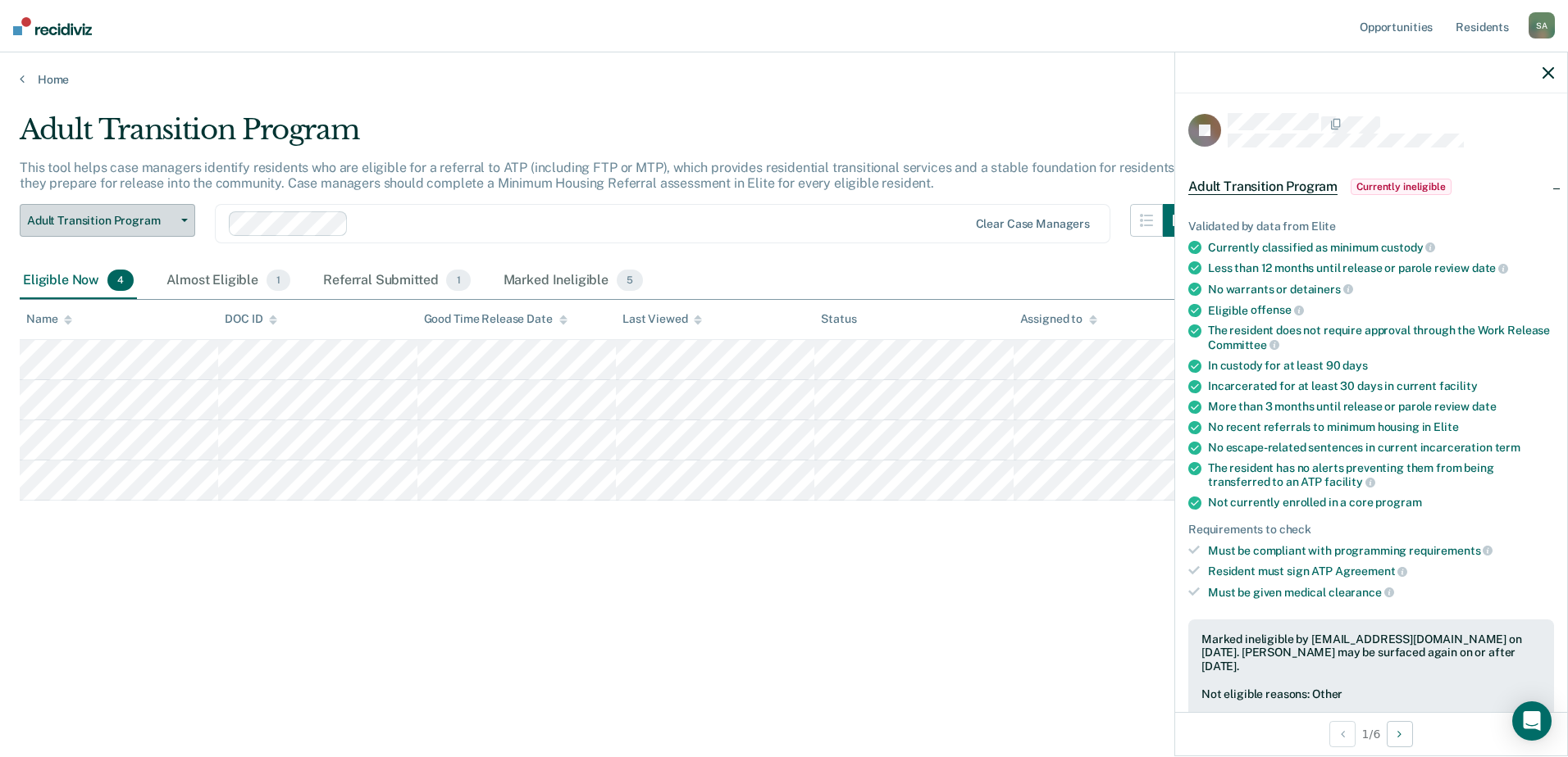
click at [190, 219] on button "Adult Transition Program" at bounding box center [107, 220] width 175 height 33
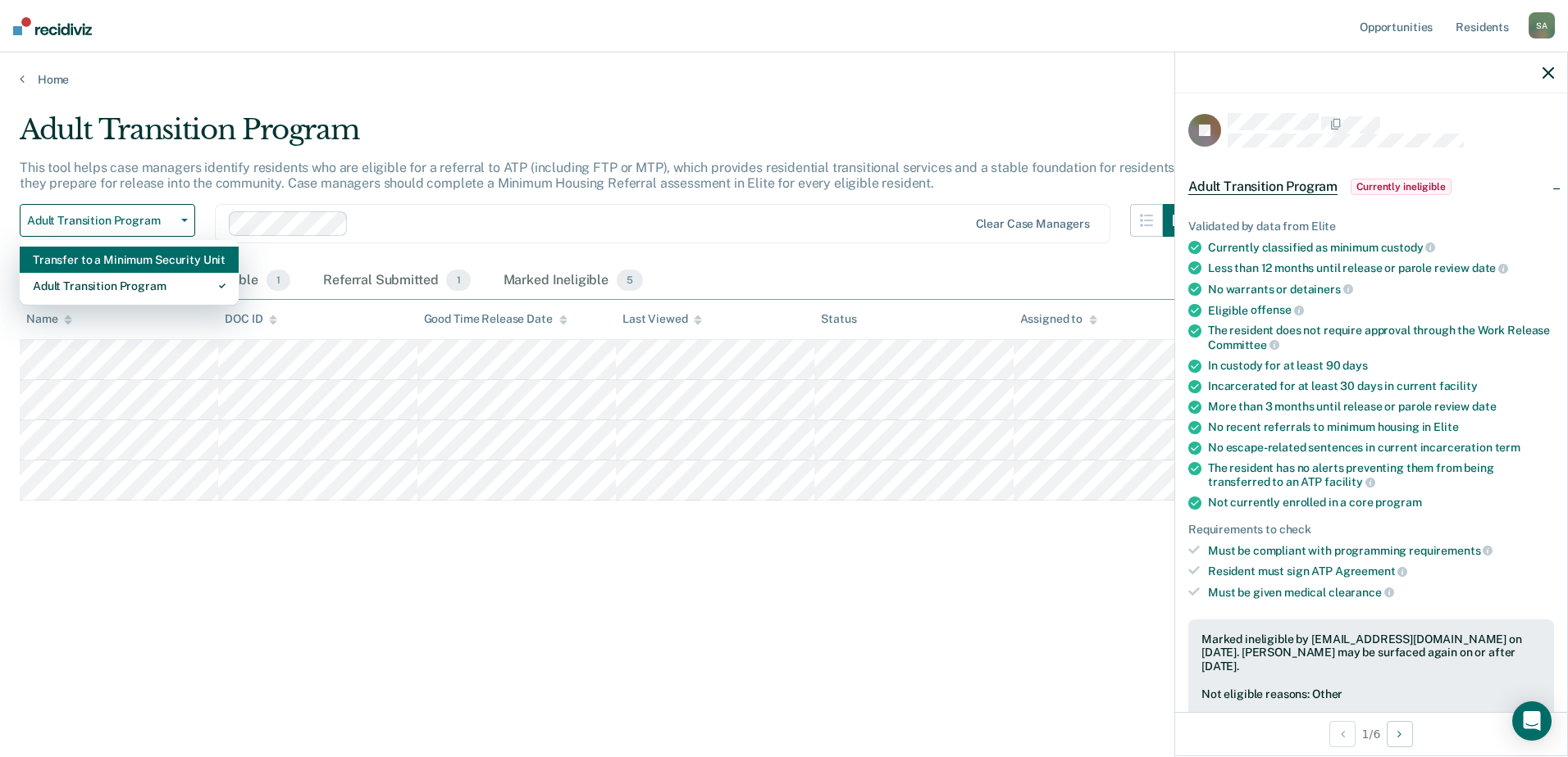
click at [150, 262] on div "Transfer to a Minimum Security Unit" at bounding box center [129, 259] width 193 height 26
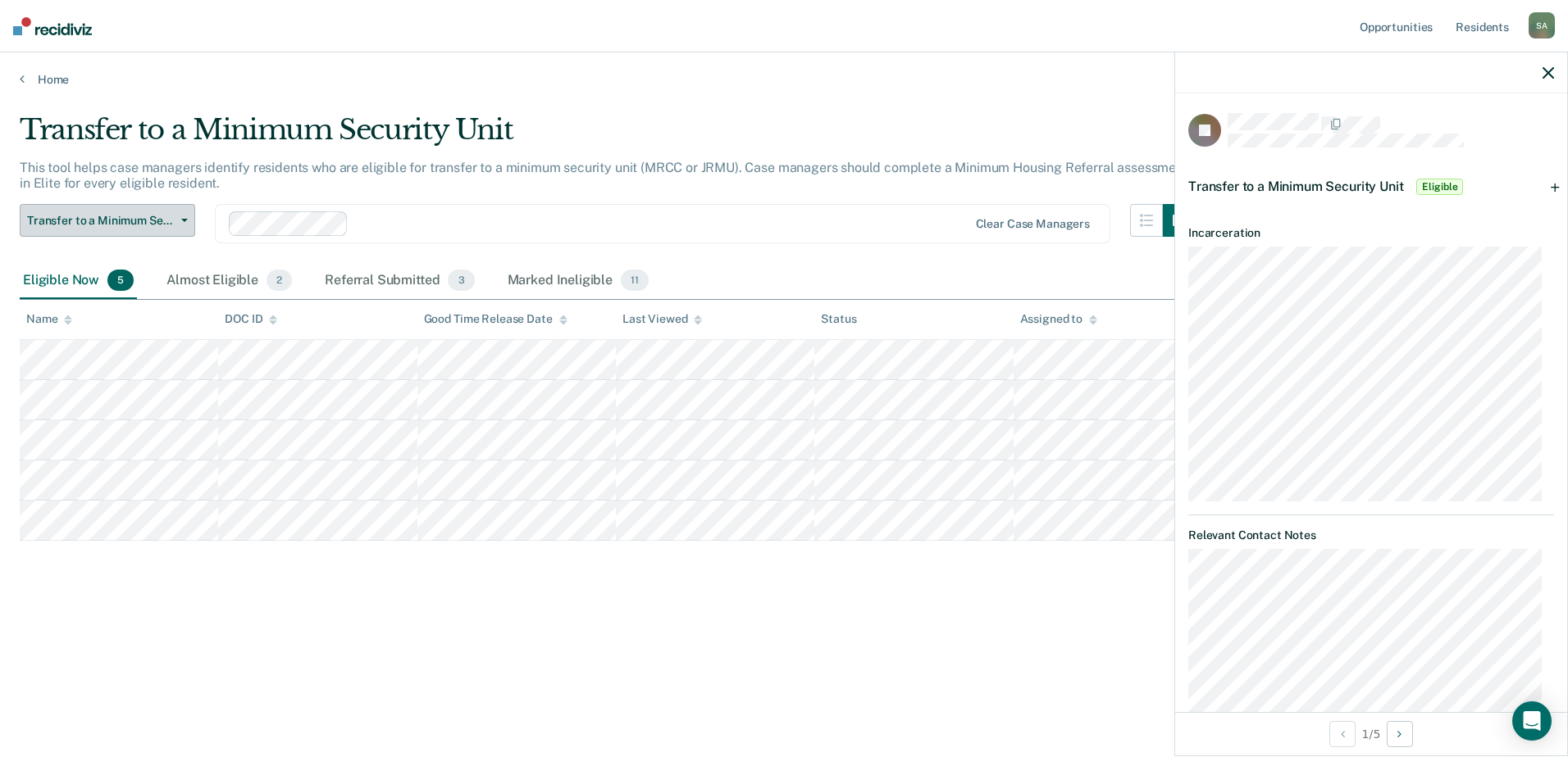
click at [185, 222] on button "Transfer to a Minimum Security Unit" at bounding box center [107, 220] width 175 height 33
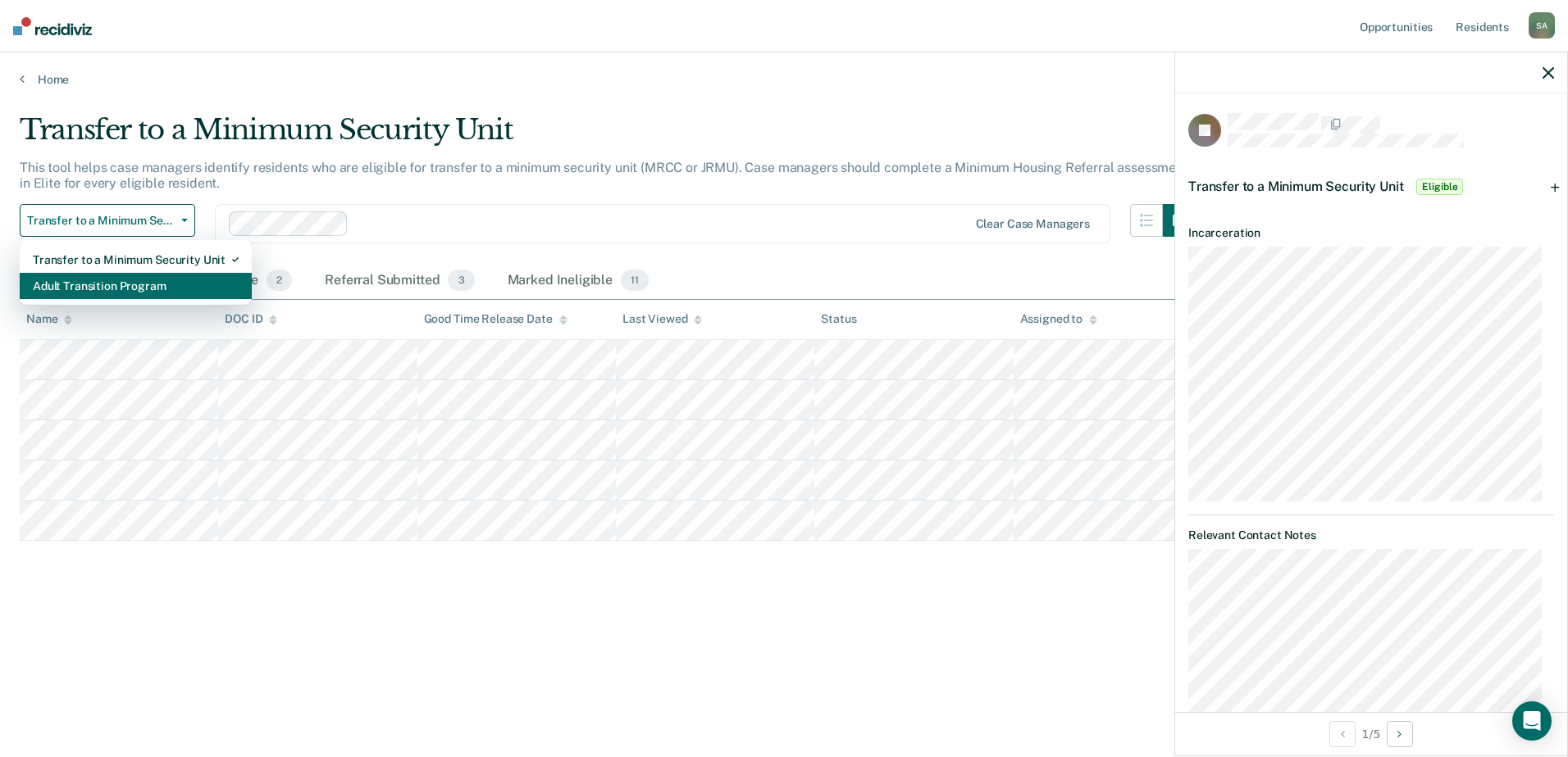
click at [145, 280] on div "Adult Transition Program" at bounding box center [136, 285] width 206 height 26
